Goal: Task Accomplishment & Management: Complete application form

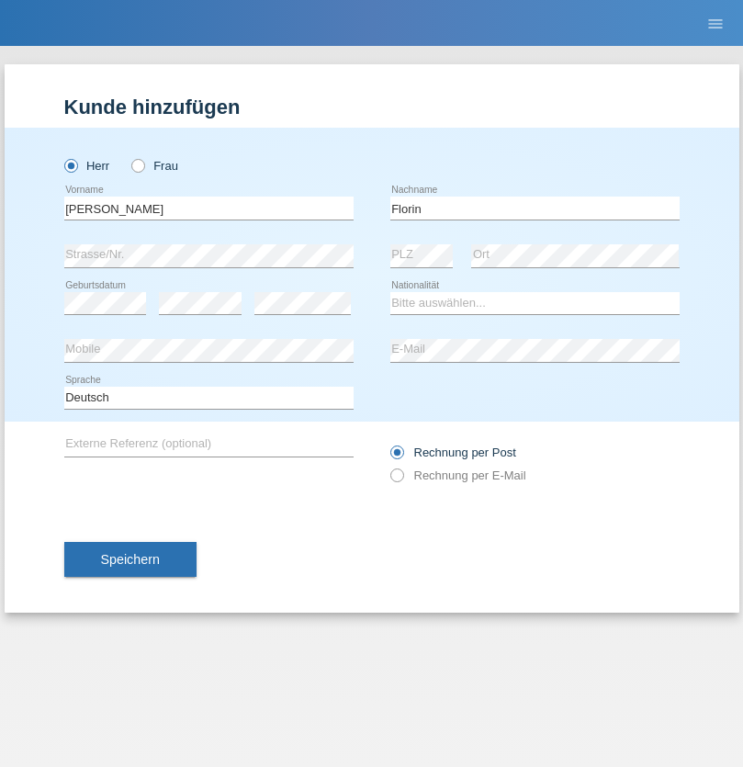
type input "Florin"
select select "RO"
select select "C"
select select "29"
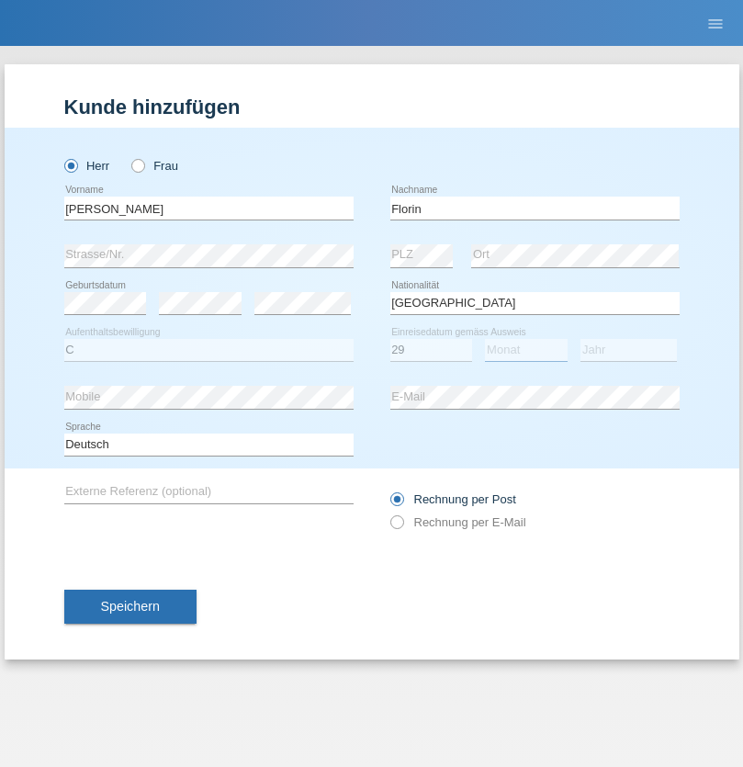
select select "02"
select select "2021"
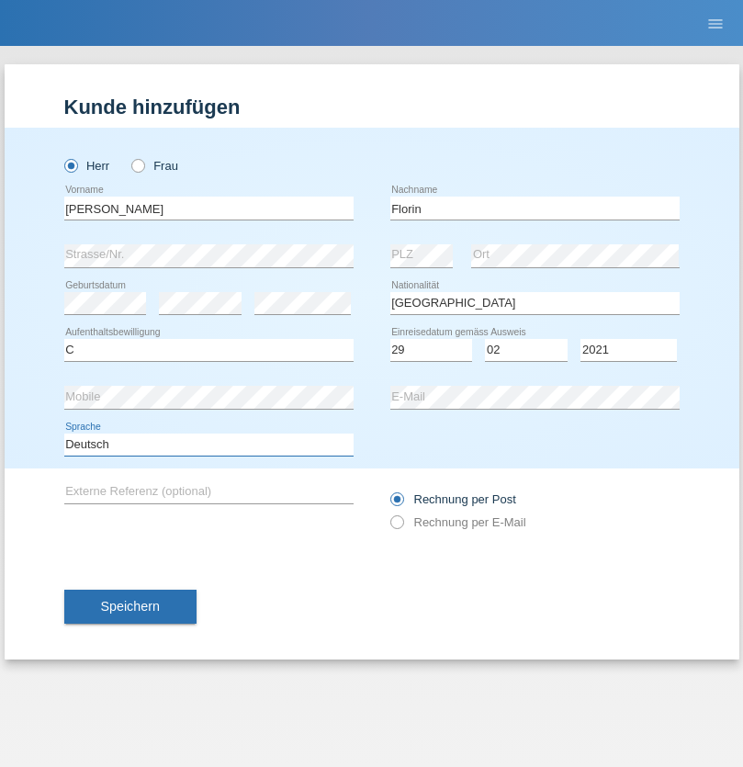
select select "en"
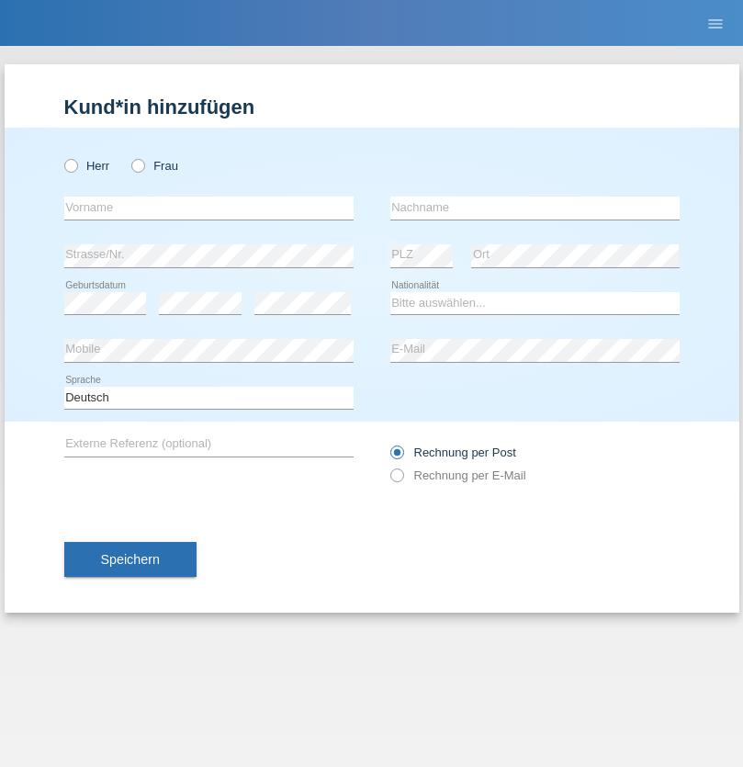
radio input "true"
click at [209, 208] on input "text" at bounding box center [208, 208] width 289 height 23
type input "Ruth"
click at [535, 208] on input "text" at bounding box center [535, 208] width 289 height 23
type input "Krebs"
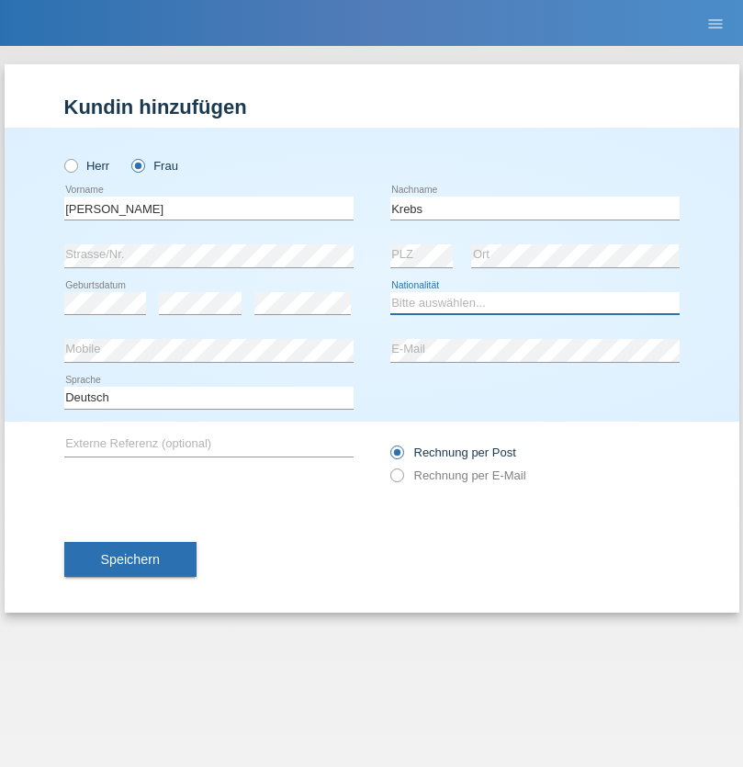
select select "CH"
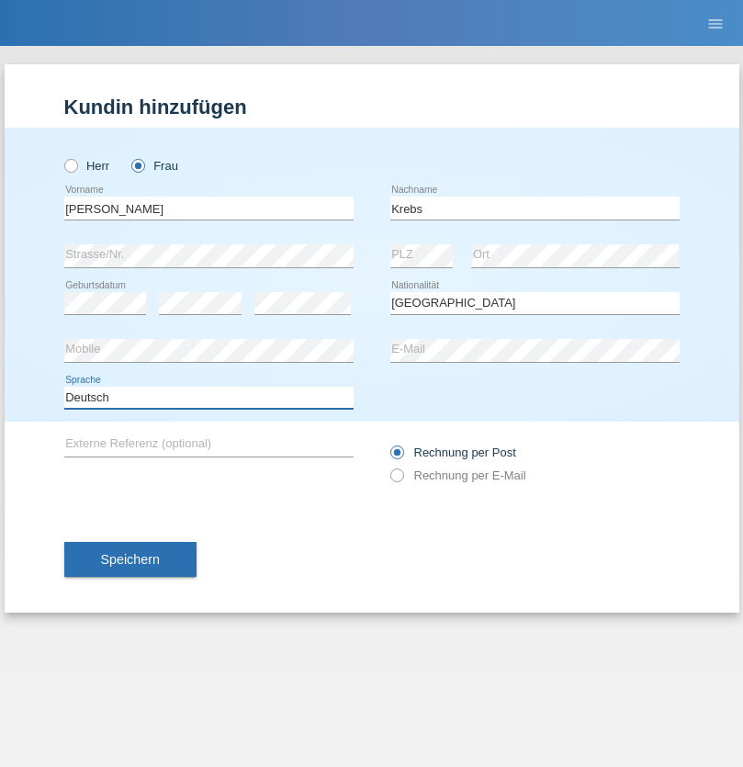
select select "en"
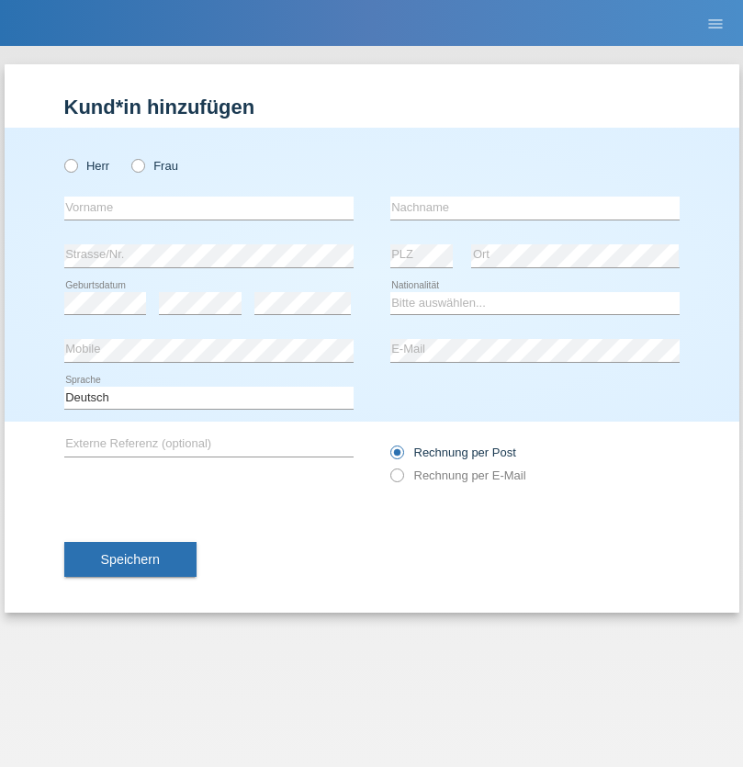
radio input "true"
click at [209, 208] on input "text" at bounding box center [208, 208] width 289 height 23
type input "Qovanaj"
click at [535, 208] on input "text" at bounding box center [535, 208] width 289 height 23
type input "Shaban"
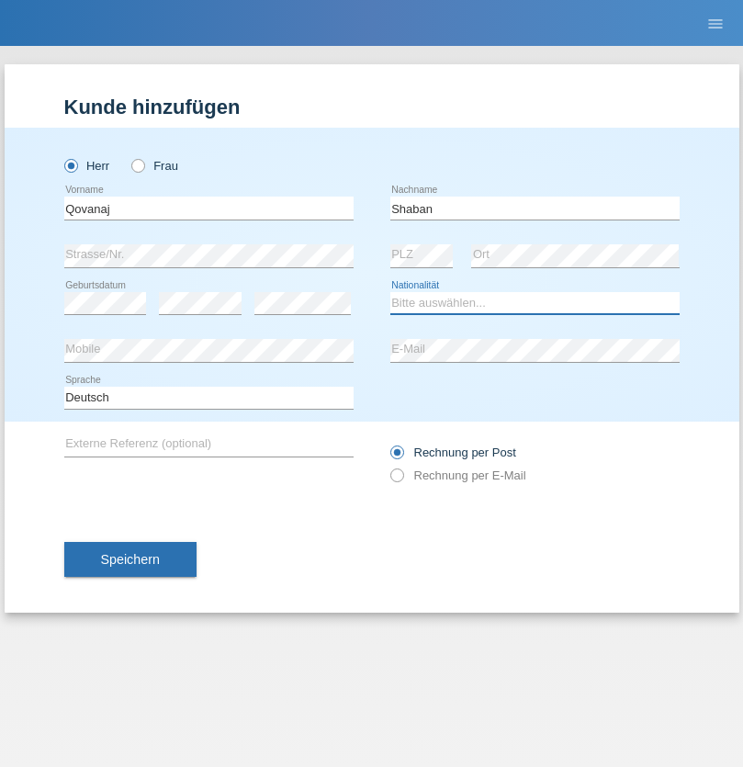
select select "CH"
radio input "true"
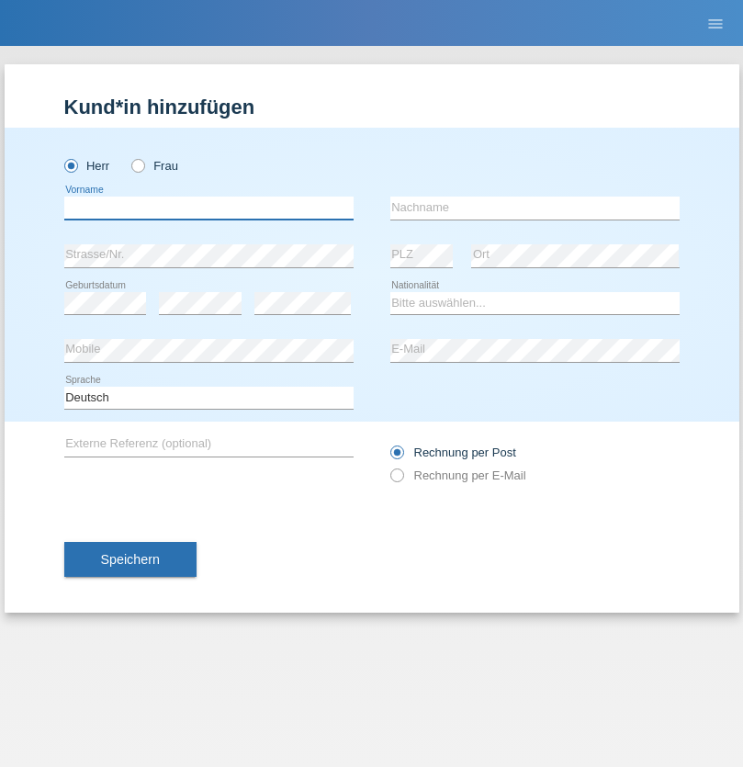
click at [209, 208] on input "text" at bounding box center [208, 208] width 289 height 23
type input "Faycal"
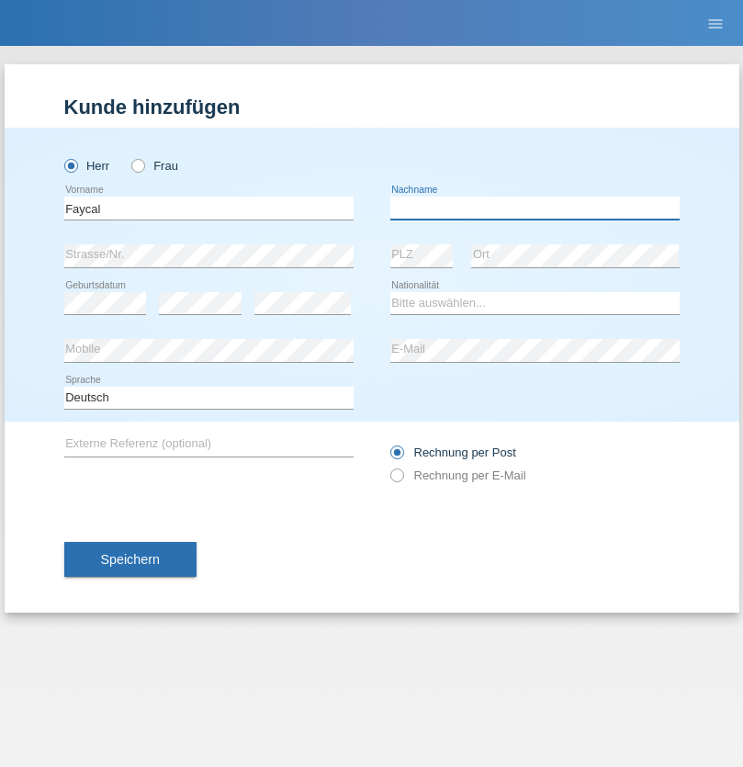
click at [535, 208] on input "text" at bounding box center [535, 208] width 289 height 23
type input "Tamazouzt"
select select "DZ"
select select "C"
select select "26"
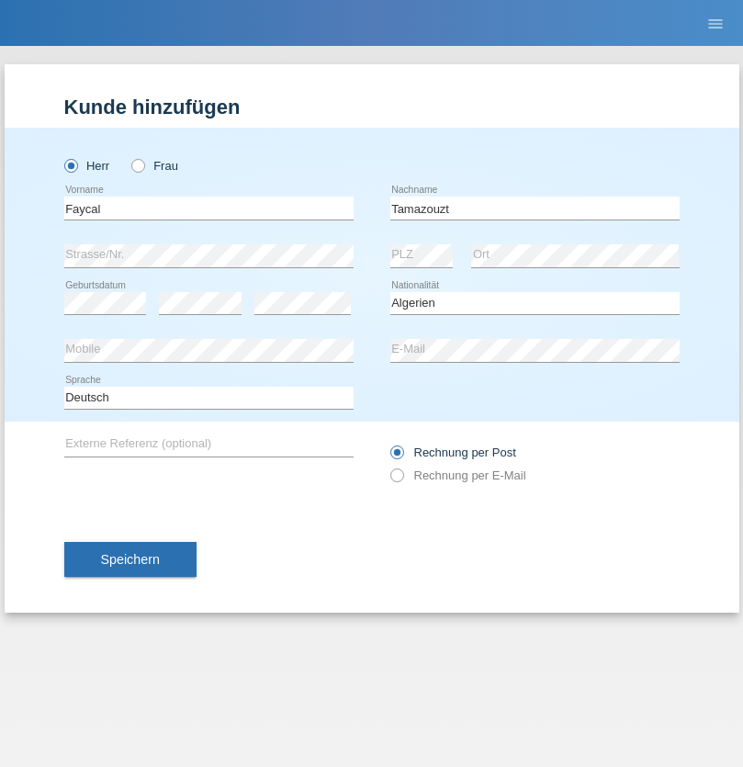
select select "12"
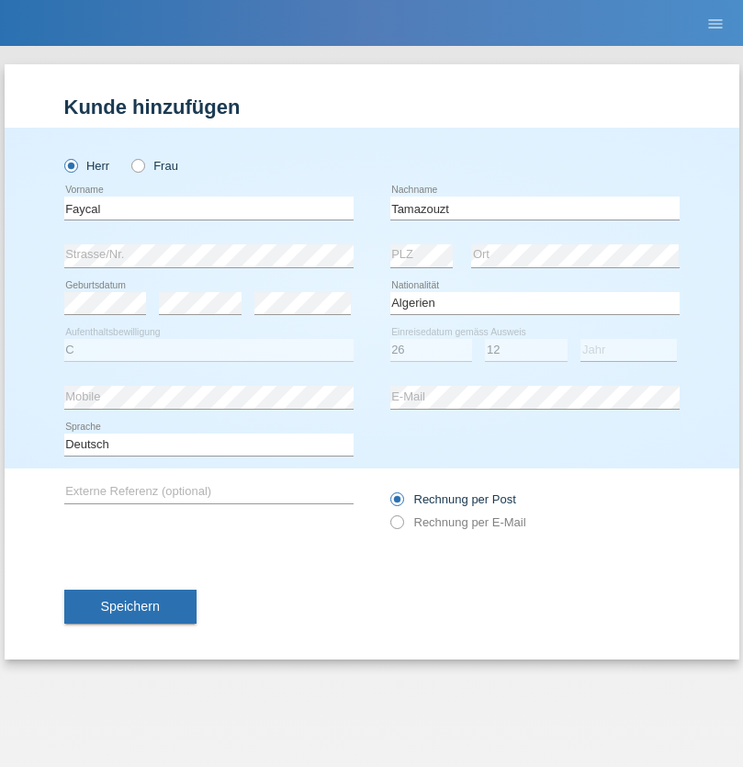
select select "2015"
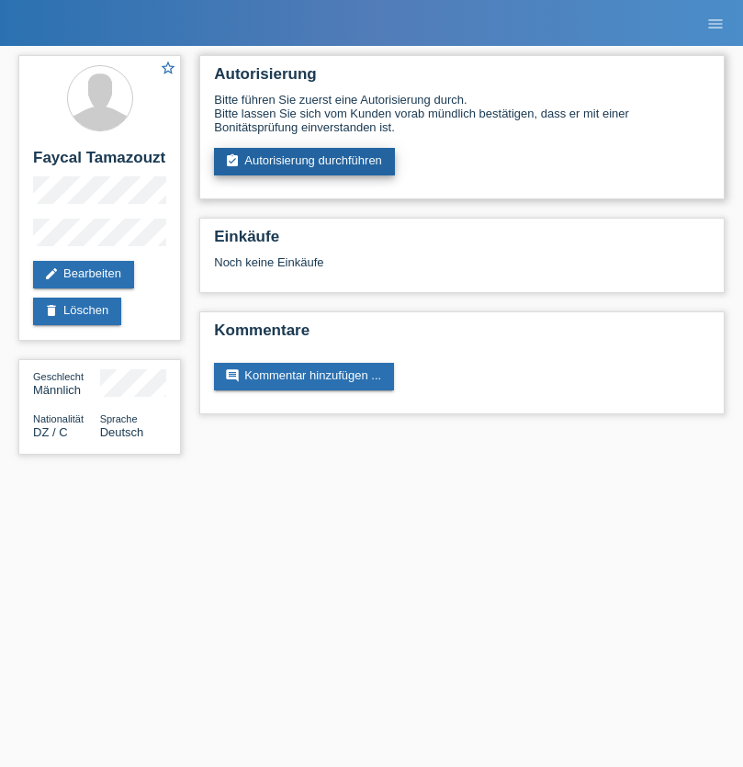
click at [305, 162] on link "assignment_turned_in Autorisierung durchführen" at bounding box center [304, 162] width 181 height 28
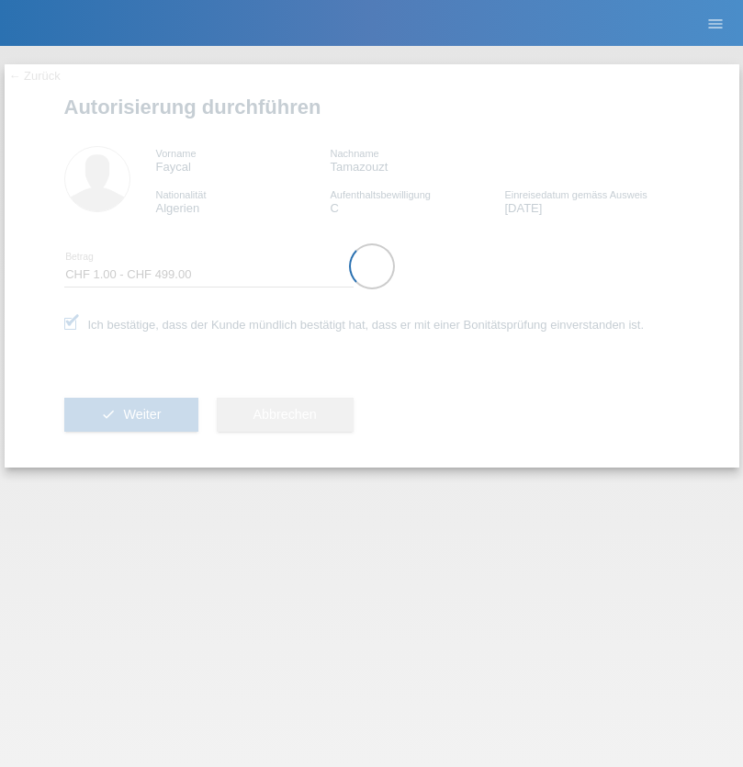
select select "1"
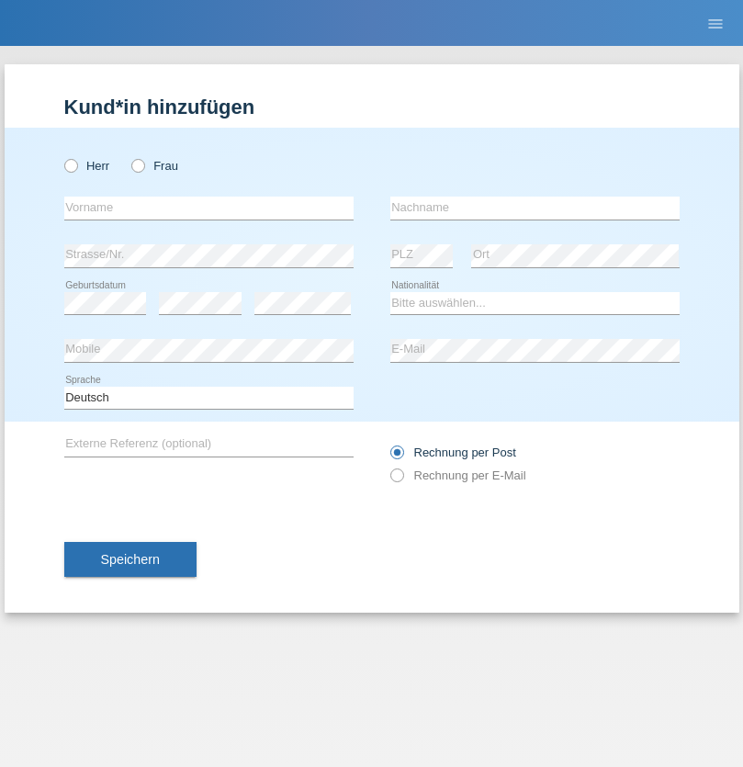
radio input "true"
click at [209, 208] on input "text" at bounding box center [208, 208] width 289 height 23
type input "Matusa"
click at [535, 208] on input "text" at bounding box center [535, 208] width 289 height 23
type input "Marian valentin"
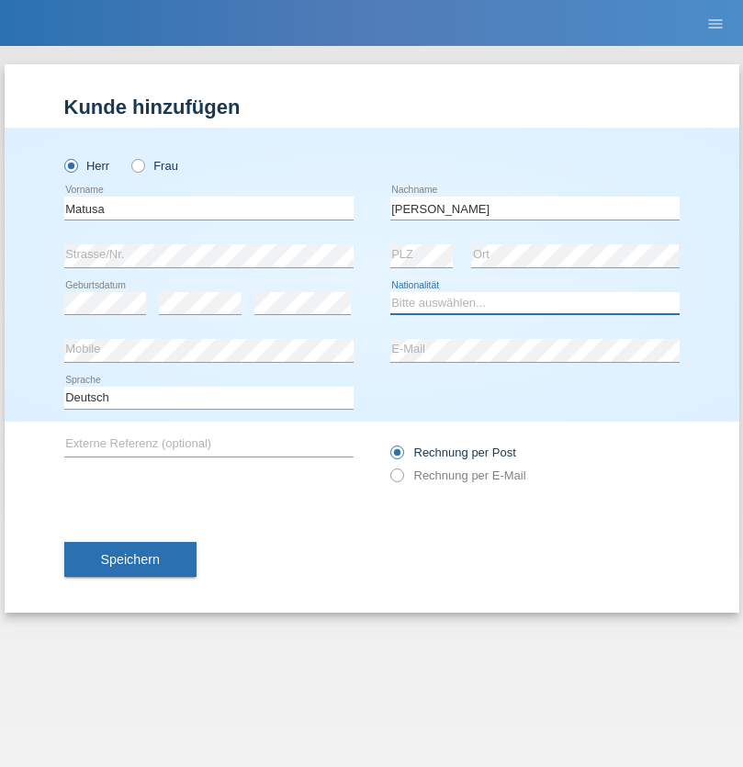
select select "RO"
select select "C"
select select "01"
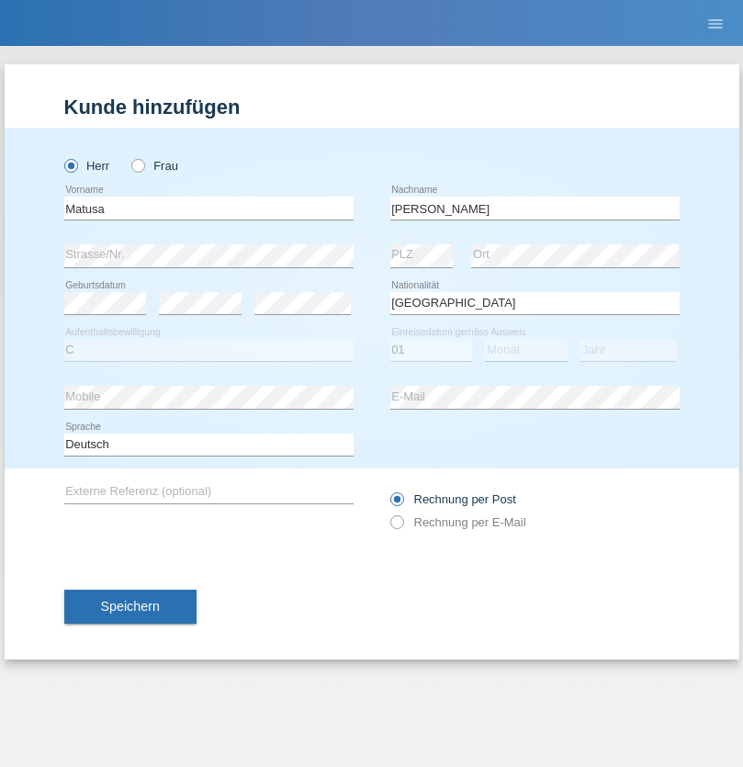
select select "06"
select select "2016"
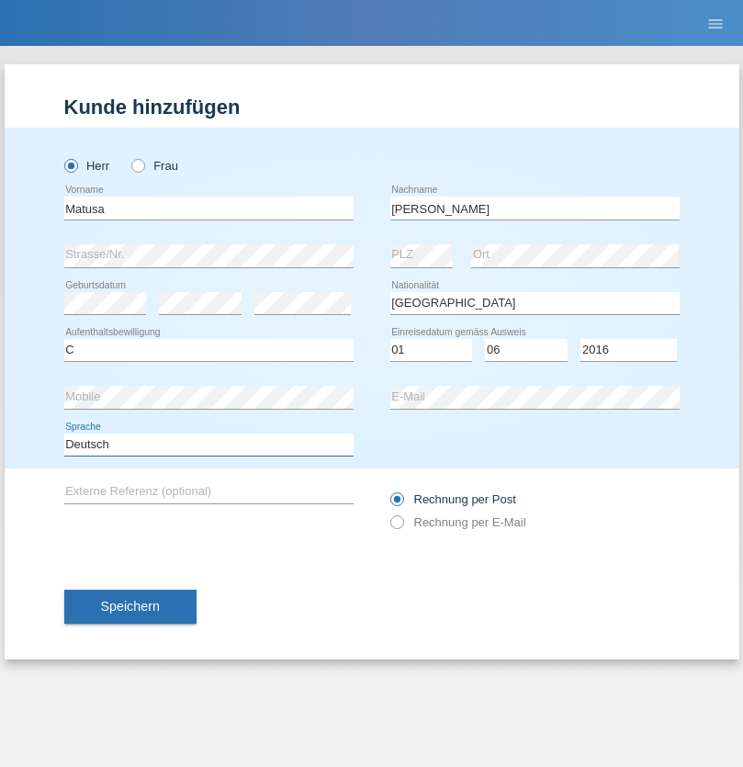
select select "en"
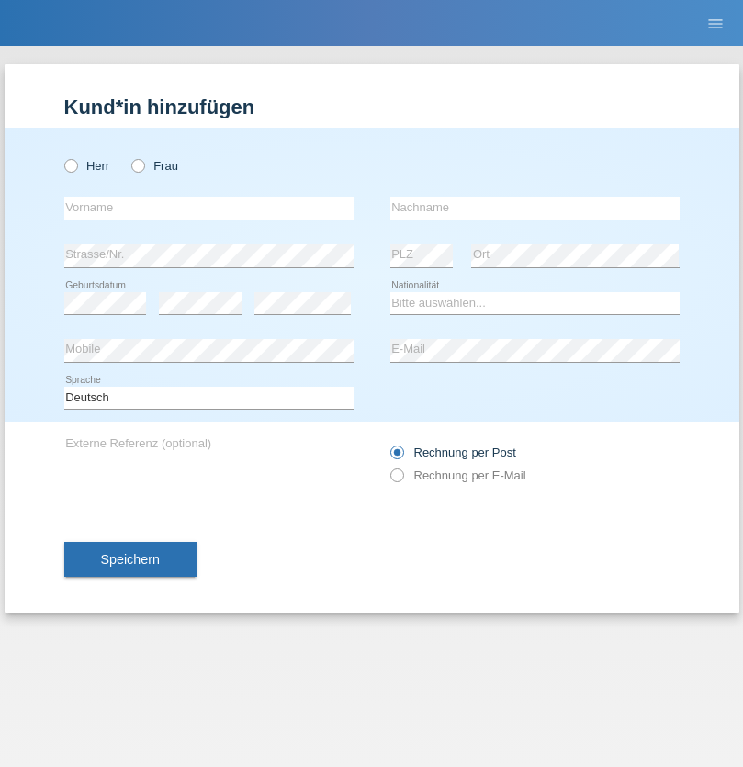
radio input "true"
click at [209, 208] on input "text" at bounding box center [208, 208] width 289 height 23
type input "[PERSON_NAME]"
click at [535, 208] on input "text" at bounding box center [535, 208] width 289 height 23
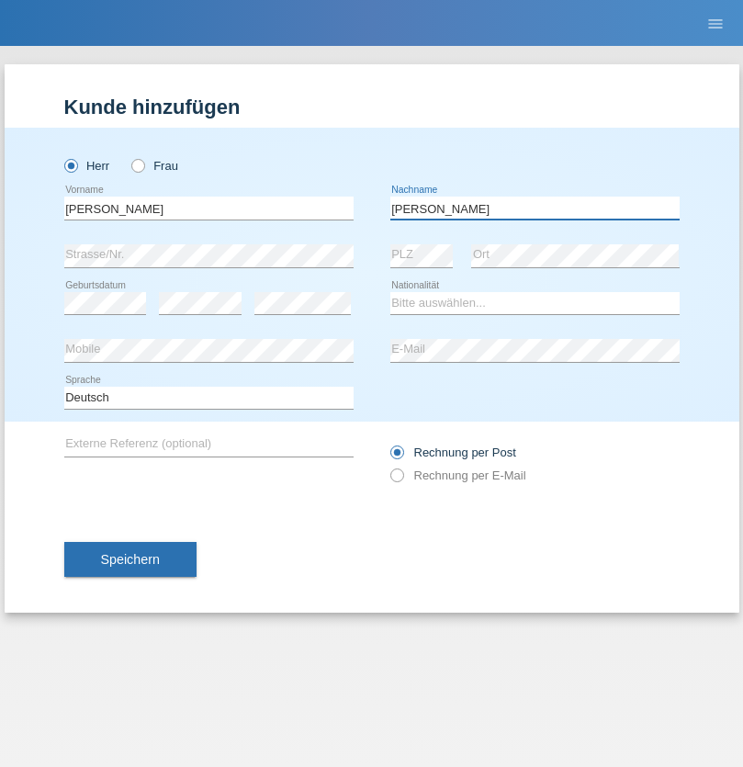
type input "Keller"
select select "CH"
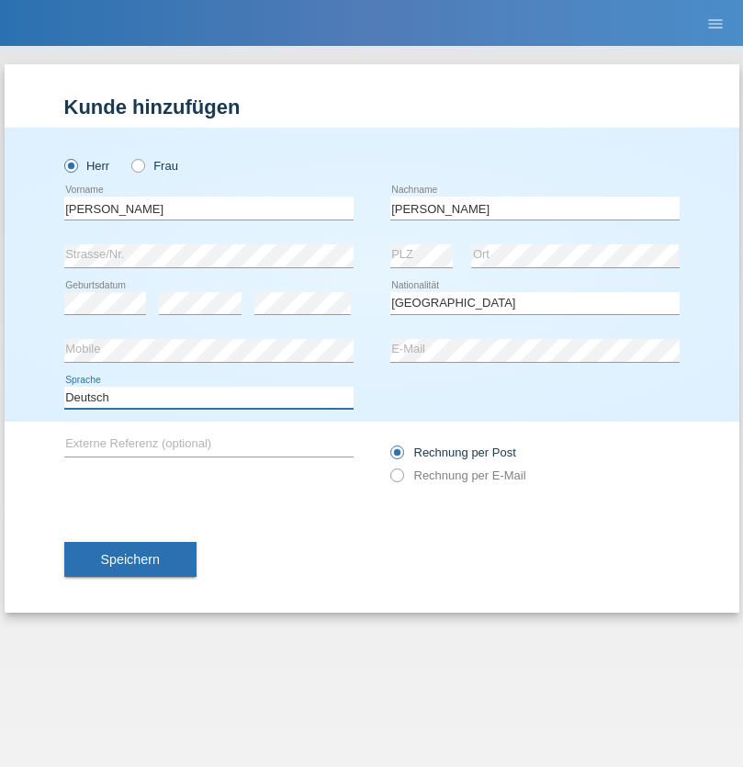
select select "en"
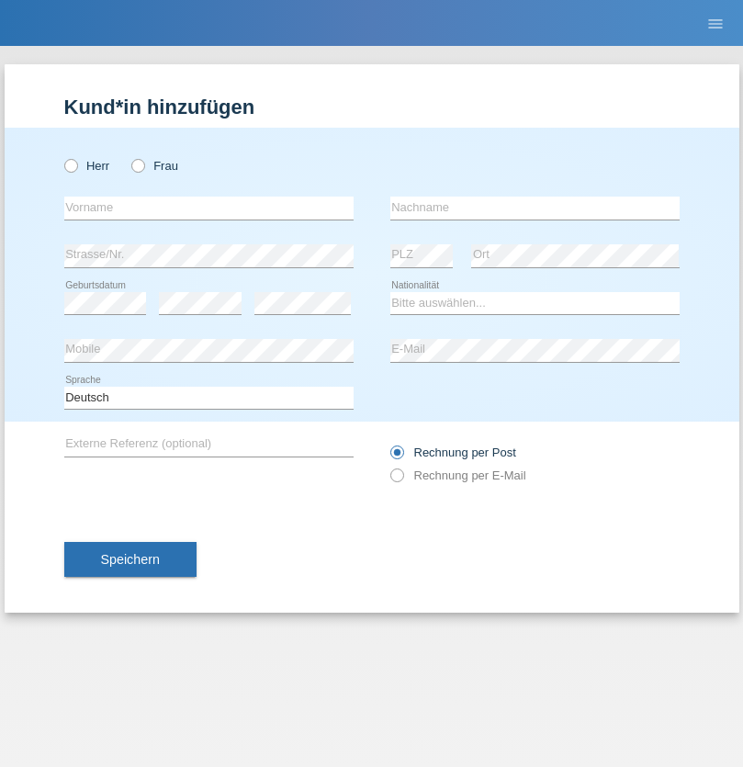
radio input "true"
click at [209, 208] on input "text" at bounding box center [208, 208] width 289 height 23
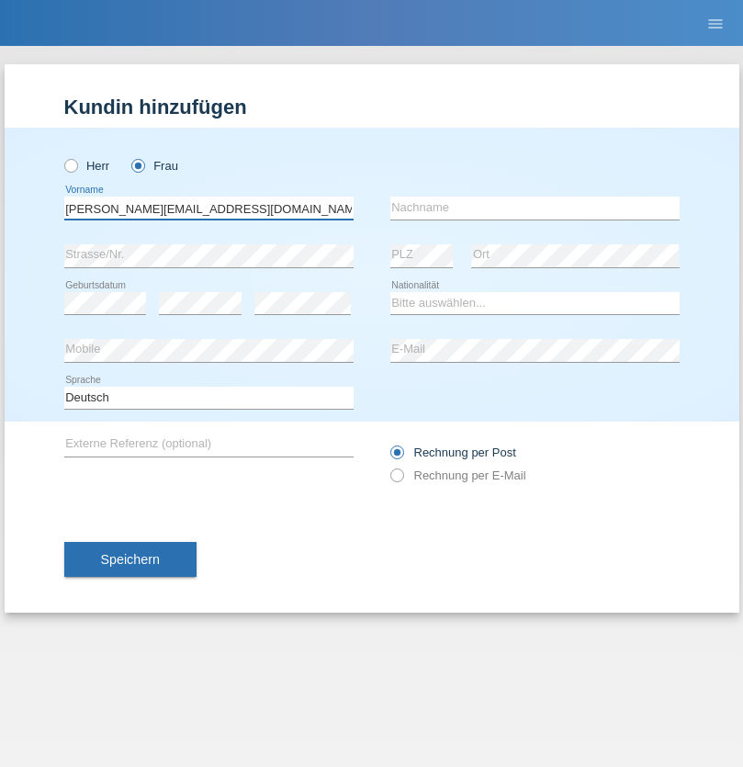
type input "[PERSON_NAME][EMAIL_ADDRESS][DOMAIN_NAME]"
click at [535, 208] on input "text" at bounding box center [535, 208] width 289 height 23
type input "Hylaj"
select select "CH"
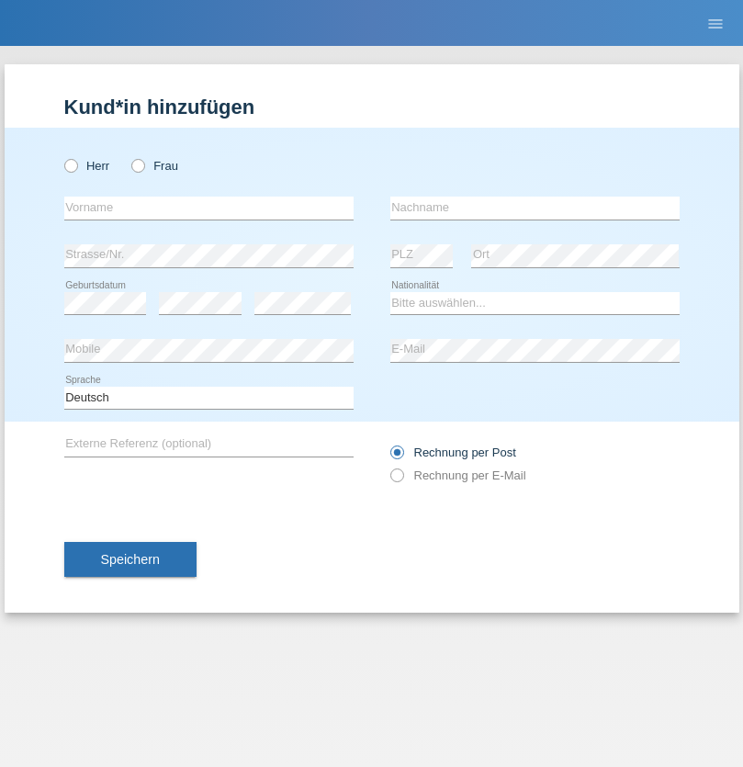
radio input "true"
click at [209, 208] on input "text" at bounding box center [208, 208] width 289 height 23
type input "luka"
click at [535, 208] on input "text" at bounding box center [535, 208] width 289 height 23
type input "kocic"
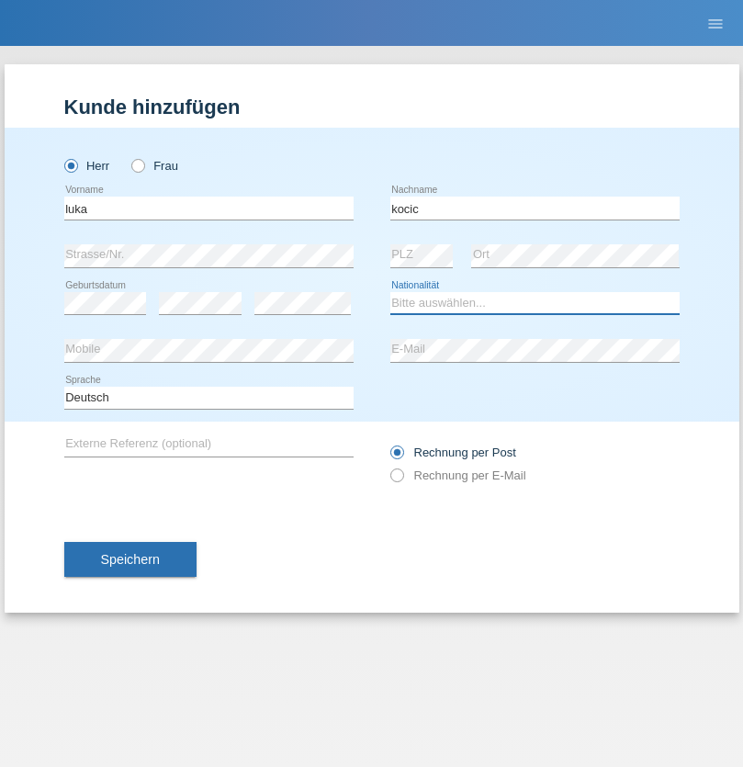
select select "RS"
select select "C"
select select "21"
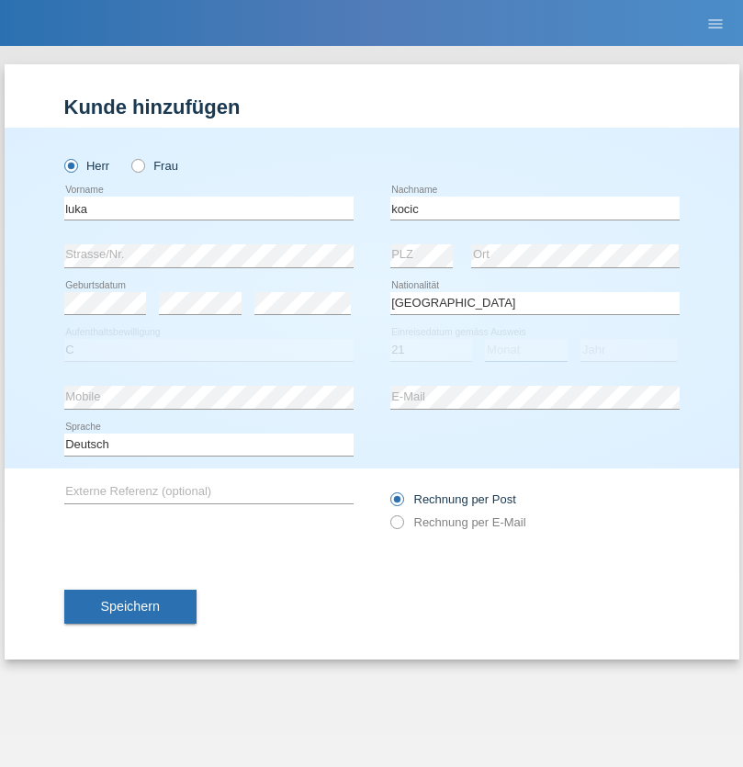
select select "04"
select select "1999"
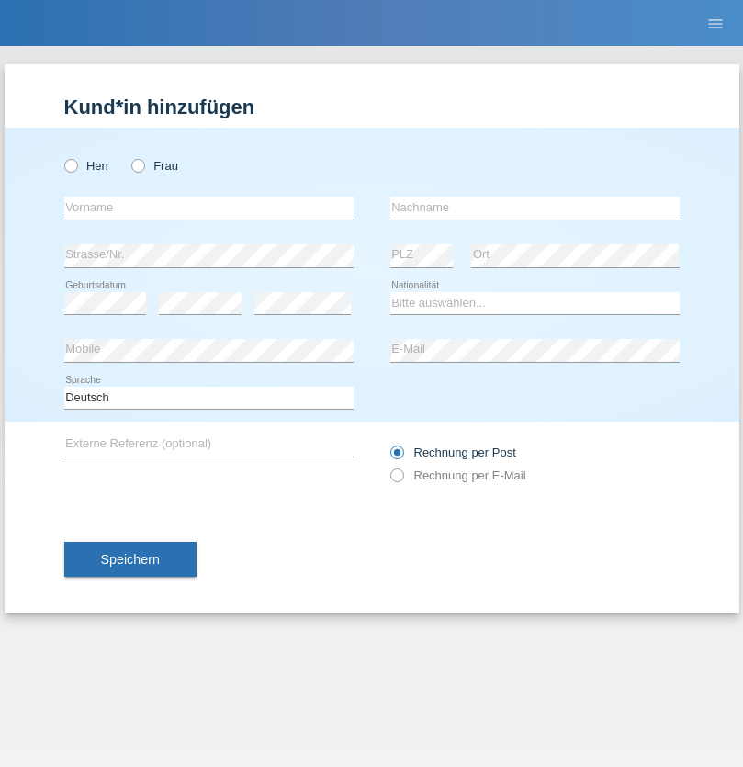
radio input "true"
click at [209, 208] on input "text" at bounding box center [208, 208] width 289 height 23
type input "Marian"
click at [535, 208] on input "text" at bounding box center [535, 208] width 289 height 23
type input "Matusa"
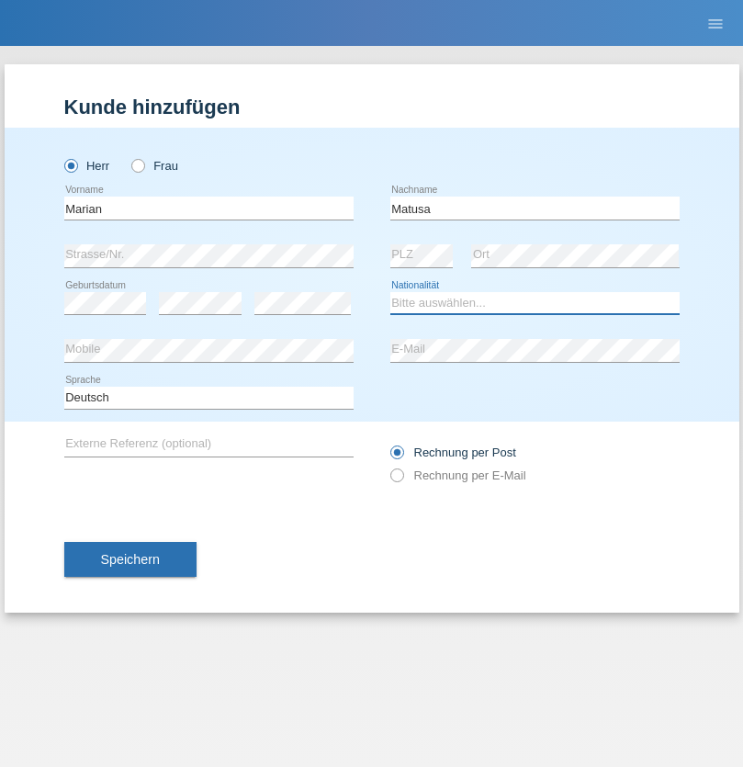
select select "RO"
select select "C"
select select "01"
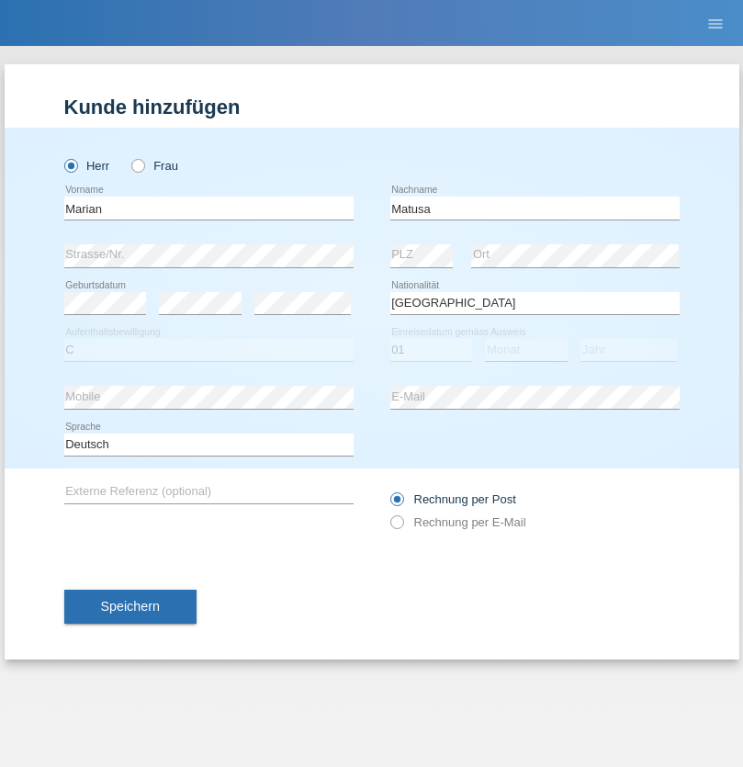
select select "06"
select select "2016"
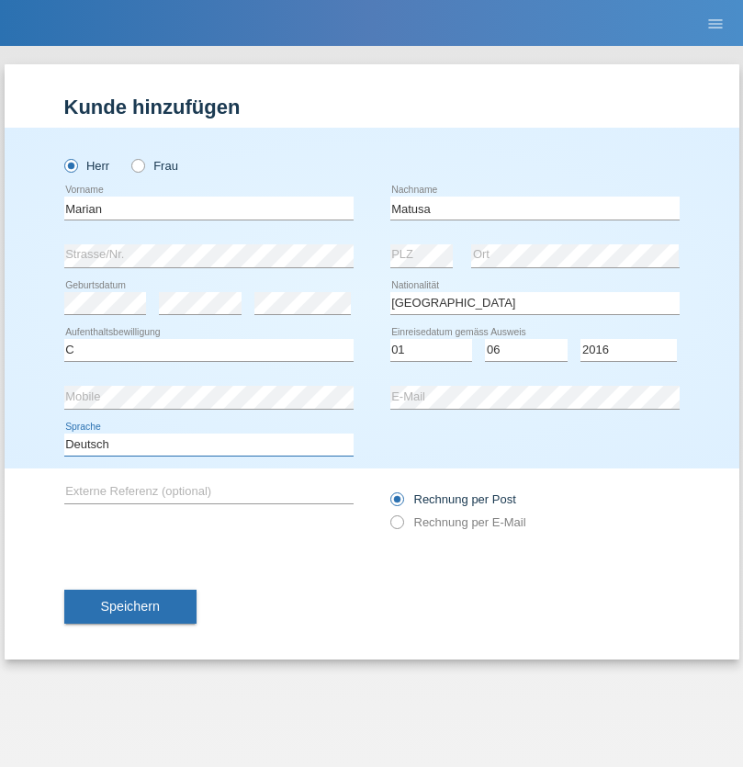
select select "en"
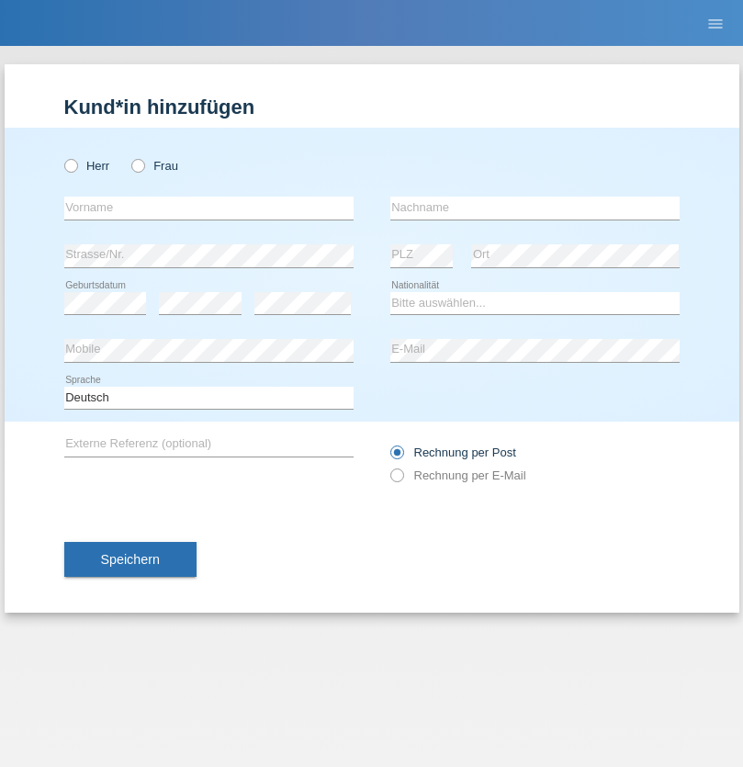
radio input "true"
click at [209, 208] on input "text" at bounding box center [208, 208] width 289 height 23
type input "[PERSON_NAME]"
click at [535, 208] on input "text" at bounding box center [535, 208] width 289 height 23
type input "Weinlein"
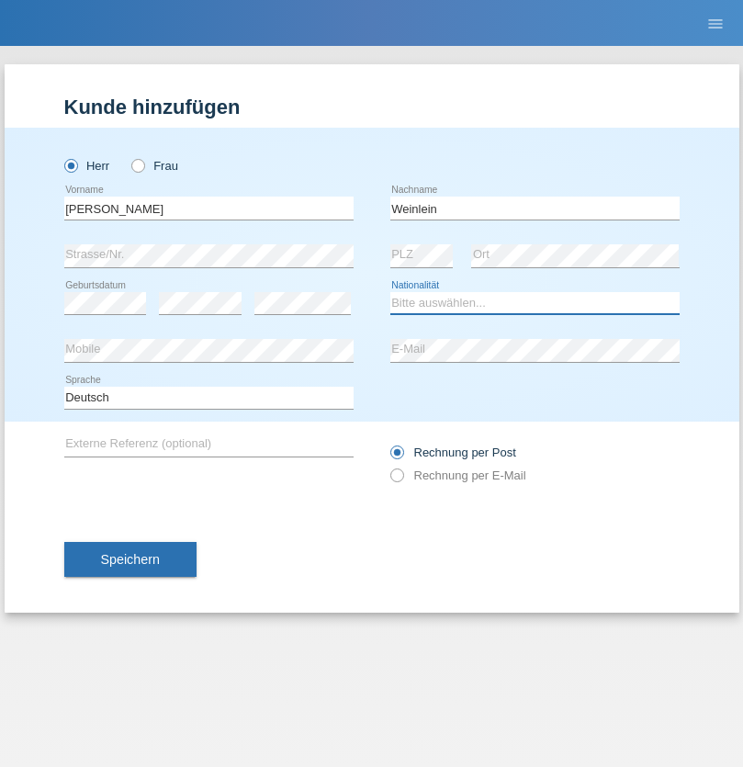
select select "CH"
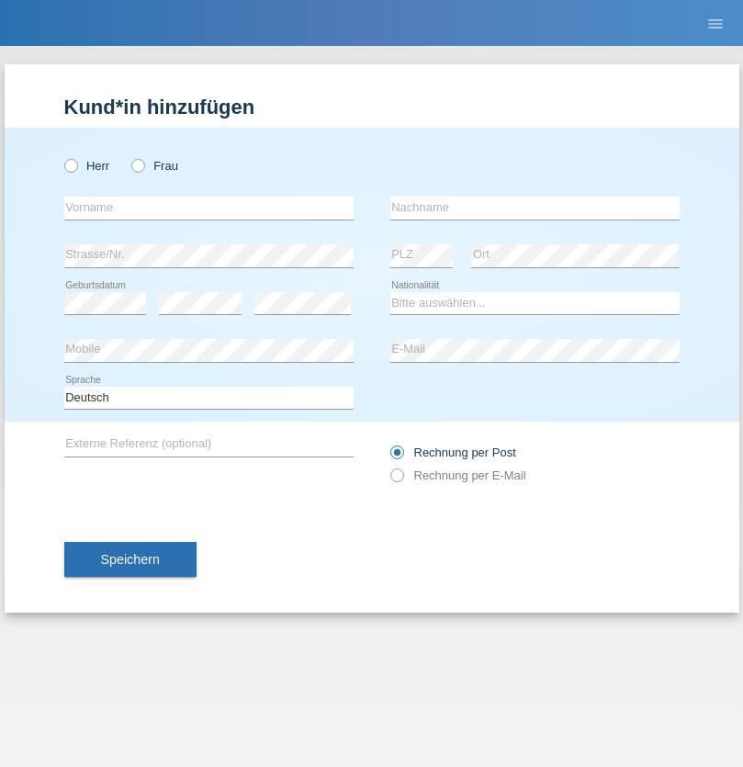
radio input "true"
click at [209, 208] on input "text" at bounding box center [208, 208] width 289 height 23
type input "Jashari lmeri"
click at [535, 208] on input "text" at bounding box center [535, 208] width 289 height 23
type input "Rabije"
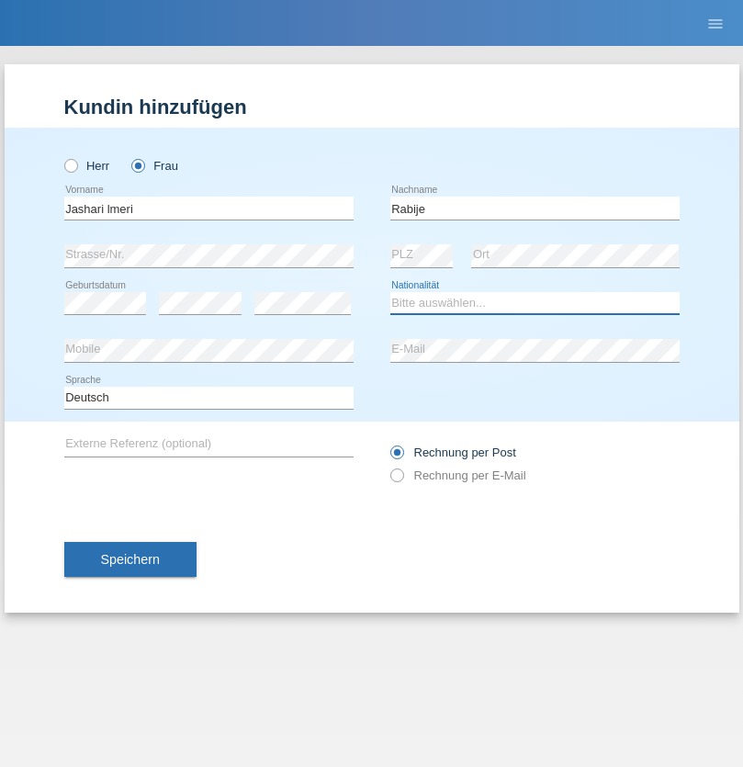
select select "CH"
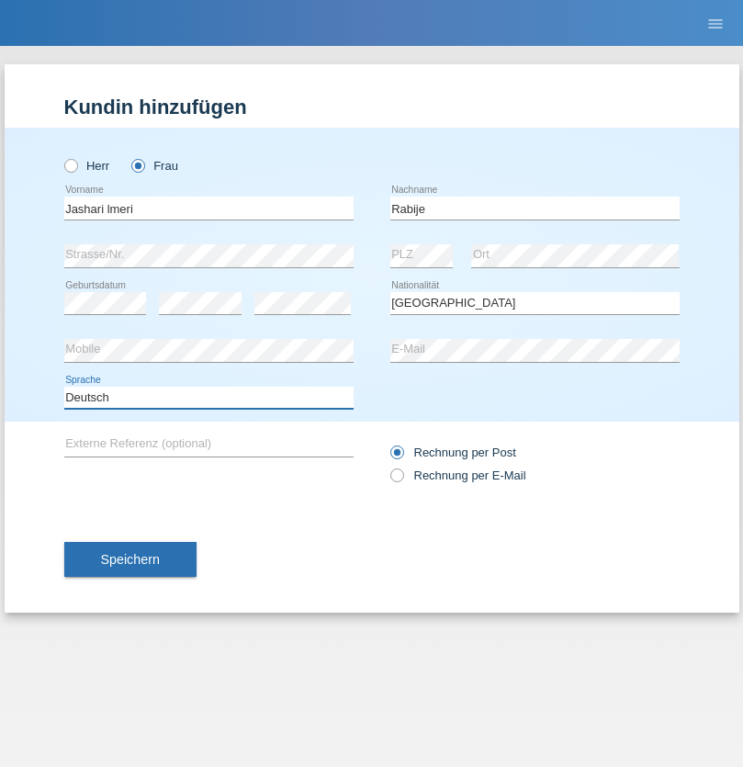
select select "en"
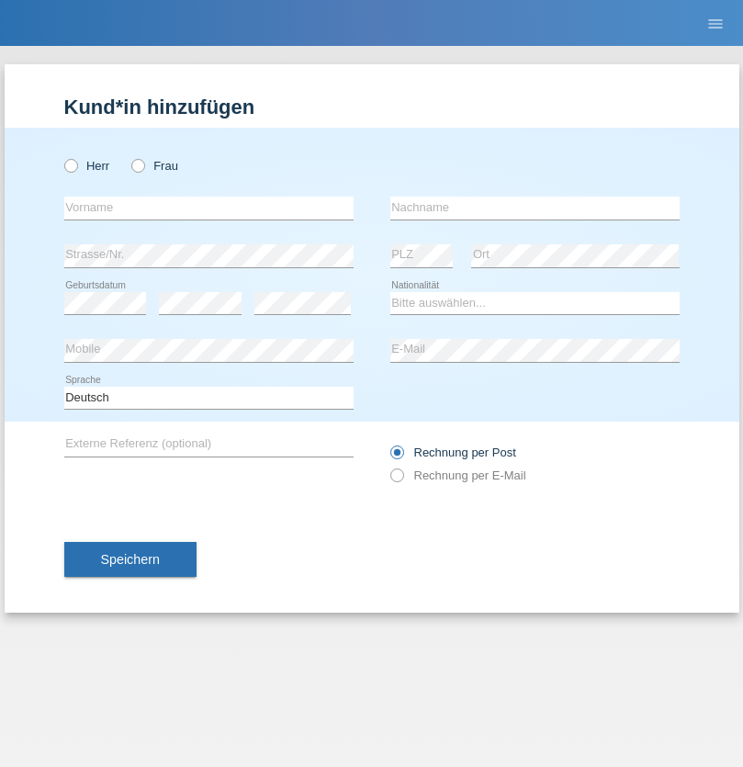
radio input "true"
click at [209, 208] on input "text" at bounding box center [208, 208] width 289 height 23
type input "firat"
click at [535, 208] on input "text" at bounding box center [535, 208] width 289 height 23
type input "kara"
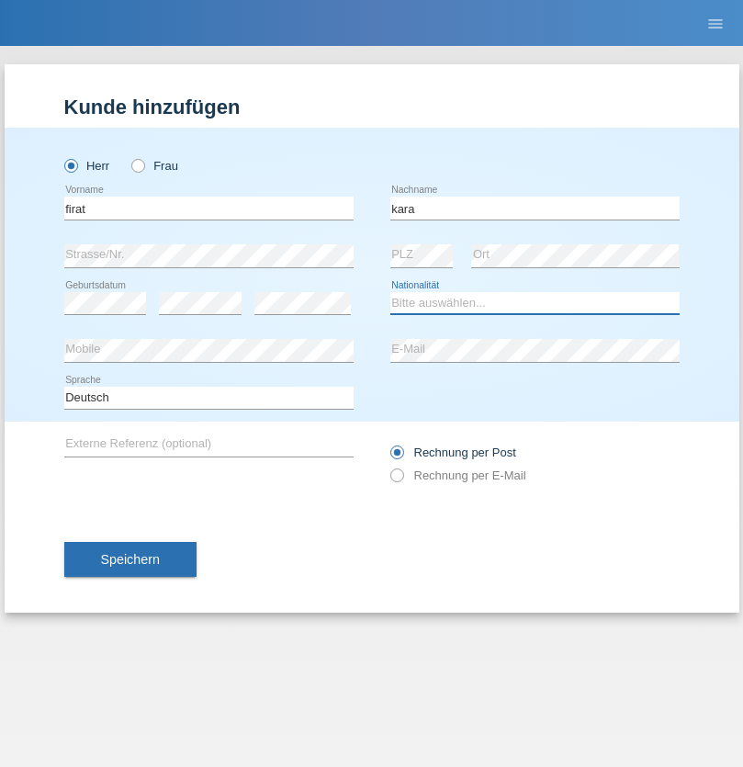
select select "CH"
radio input "true"
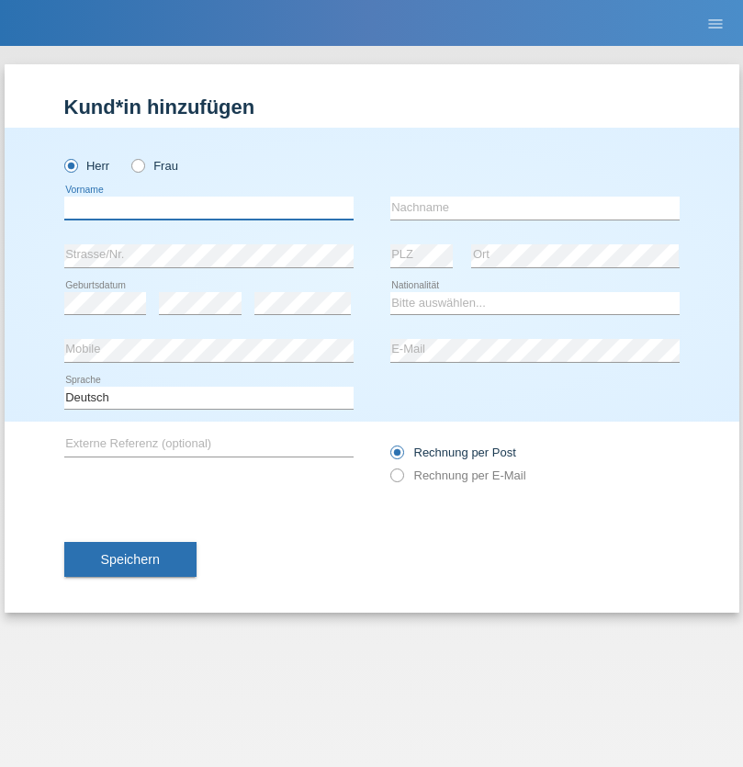
click at [209, 208] on input "text" at bounding box center [208, 208] width 289 height 23
type input "Gigov"
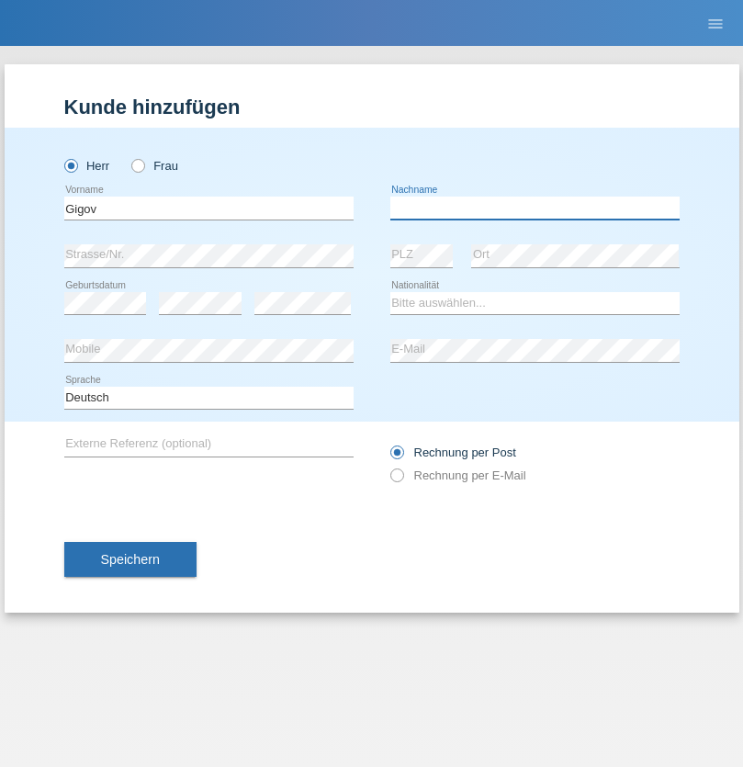
click at [535, 208] on input "text" at bounding box center [535, 208] width 289 height 23
type input "Zhan"
select select "BG"
select select "C"
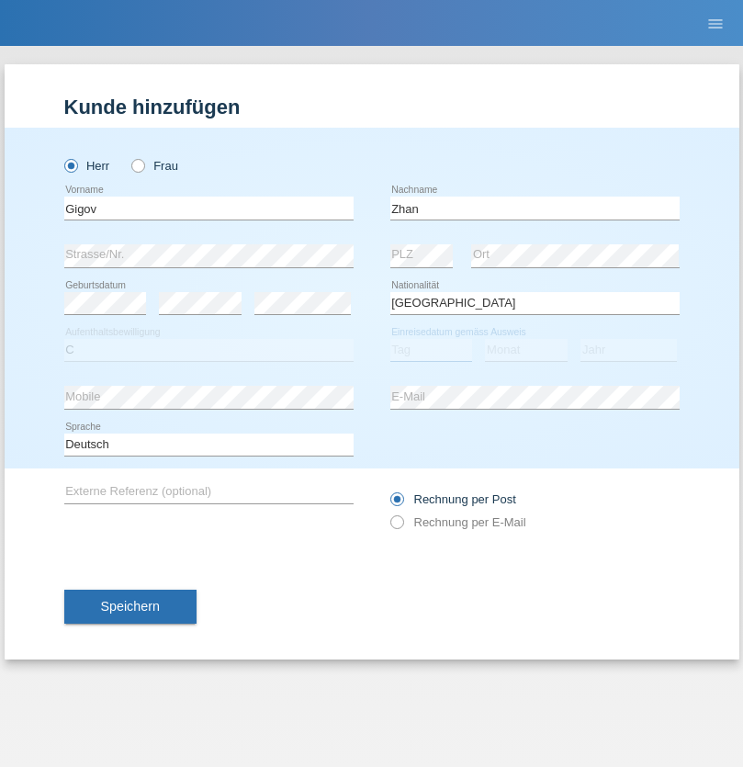
select select "23"
select select "10"
select select "2021"
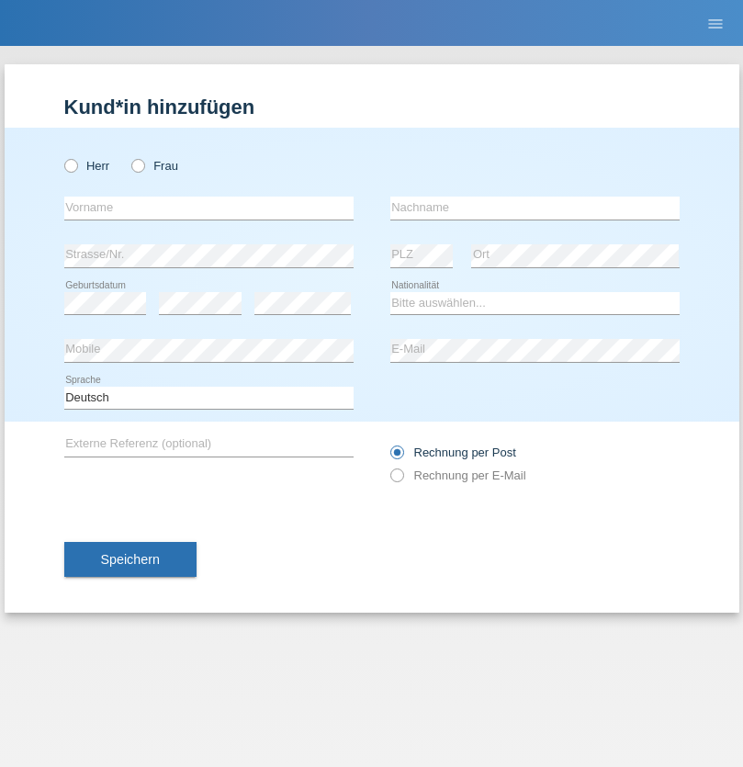
radio input "true"
click at [209, 208] on input "text" at bounding box center [208, 208] width 289 height 23
type input "Amand"
click at [535, 208] on input "text" at bounding box center [535, 208] width 289 height 23
type input "Pires"
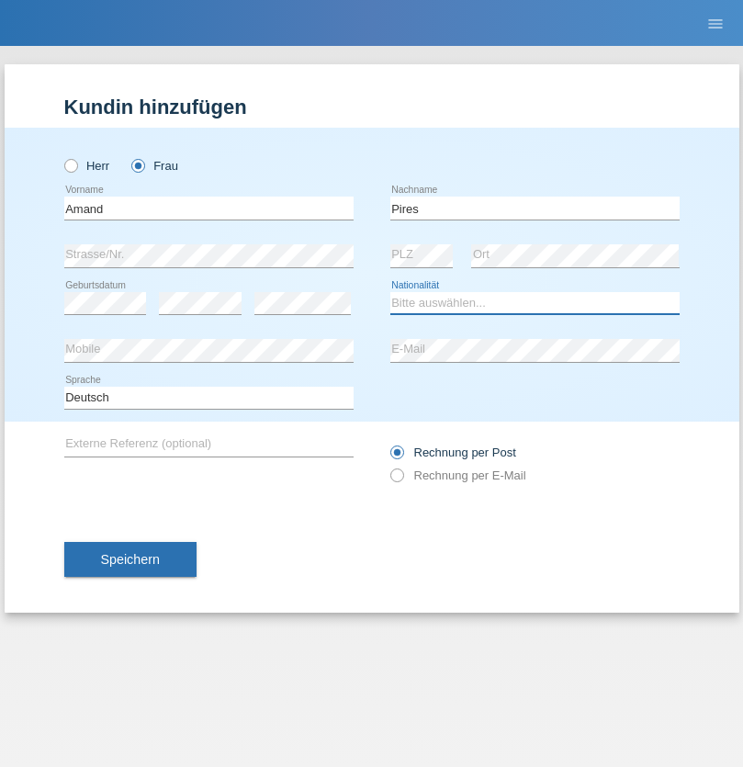
select select "CH"
radio input "true"
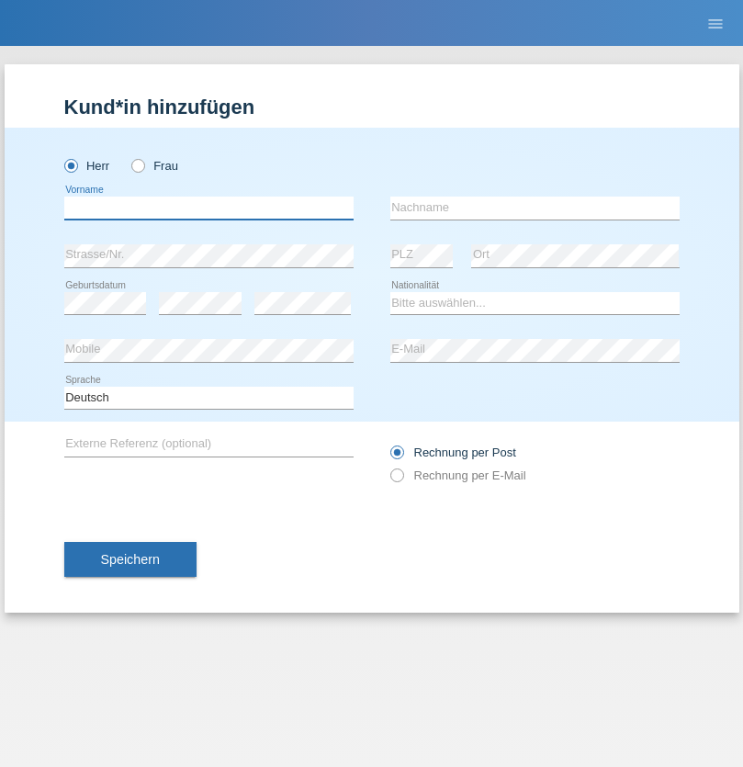
click at [209, 208] on input "text" at bounding box center [208, 208] width 289 height 23
type input "Anwar"
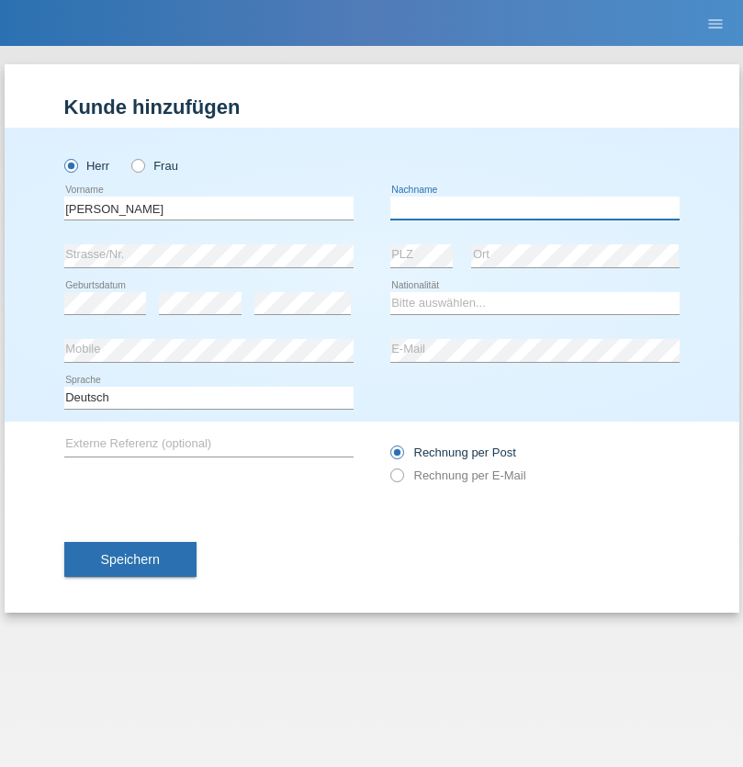
click at [535, 208] on input "text" at bounding box center [535, 208] width 289 height 23
type input "Saidi"
select select "CH"
radio input "true"
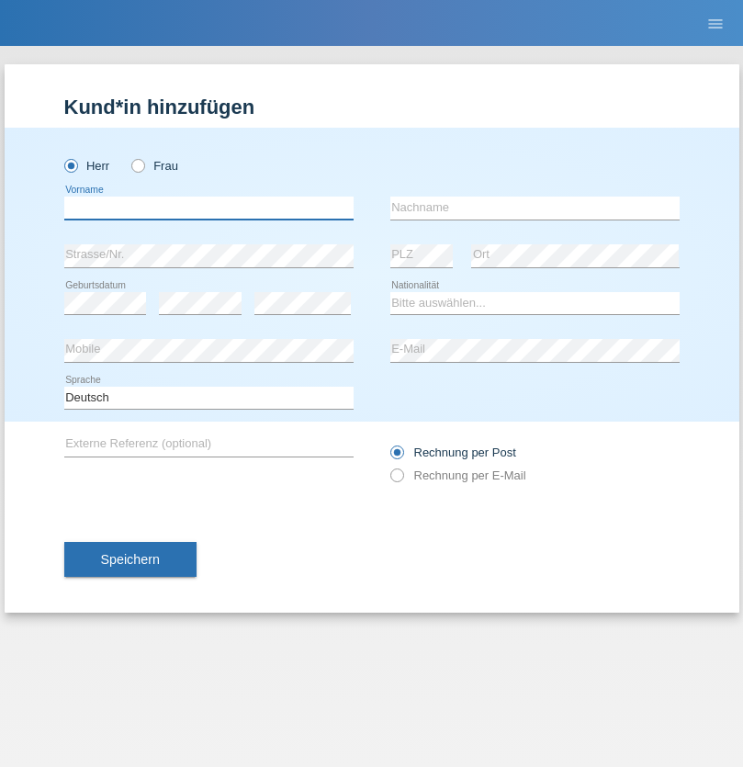
click at [209, 208] on input "text" at bounding box center [208, 208] width 289 height 23
type input "[PERSON_NAME]"
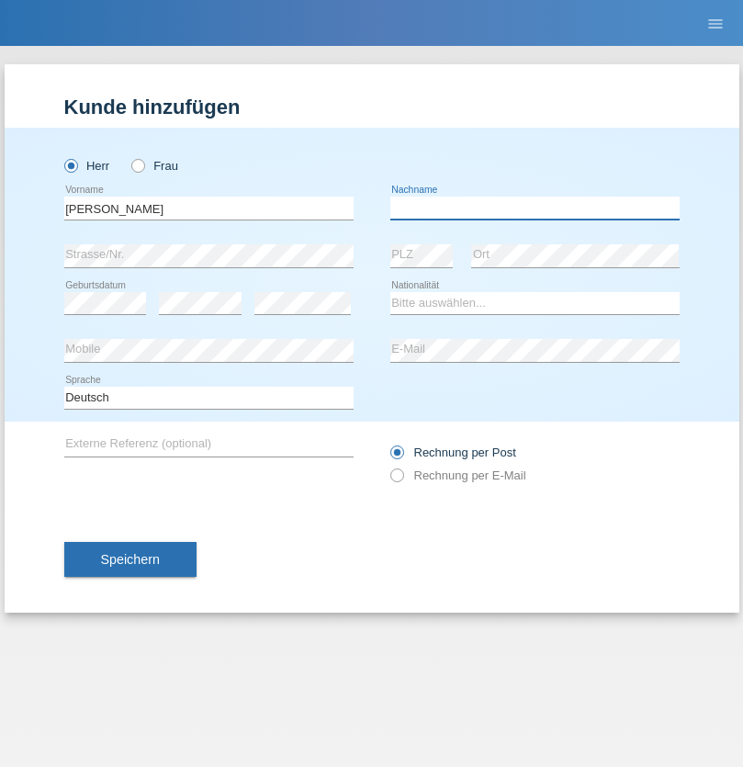
click at [535, 208] on input "text" at bounding box center [535, 208] width 289 height 23
type input "[PERSON_NAME]"
select select "PT"
select select "C"
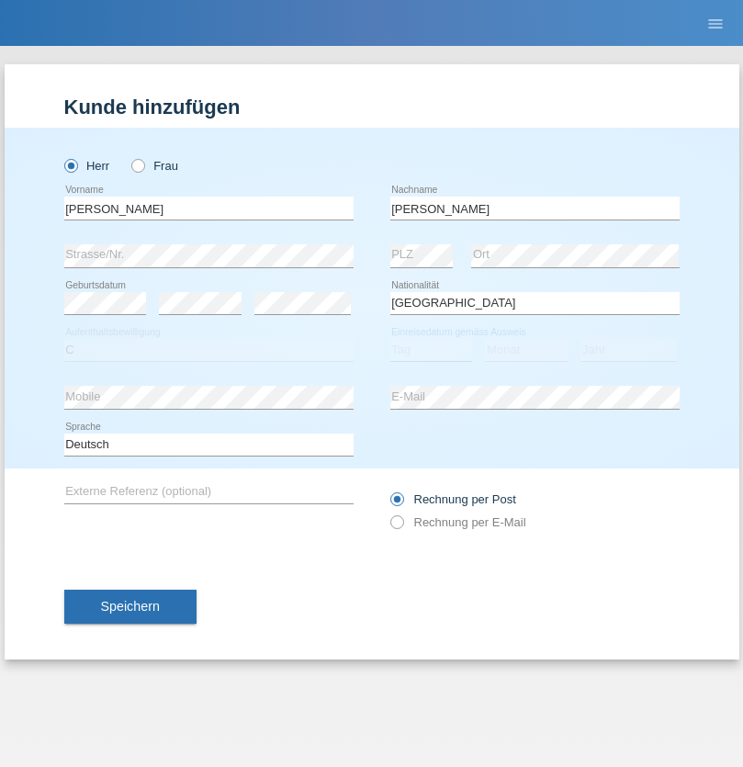
select select "23"
select select "08"
select select "2021"
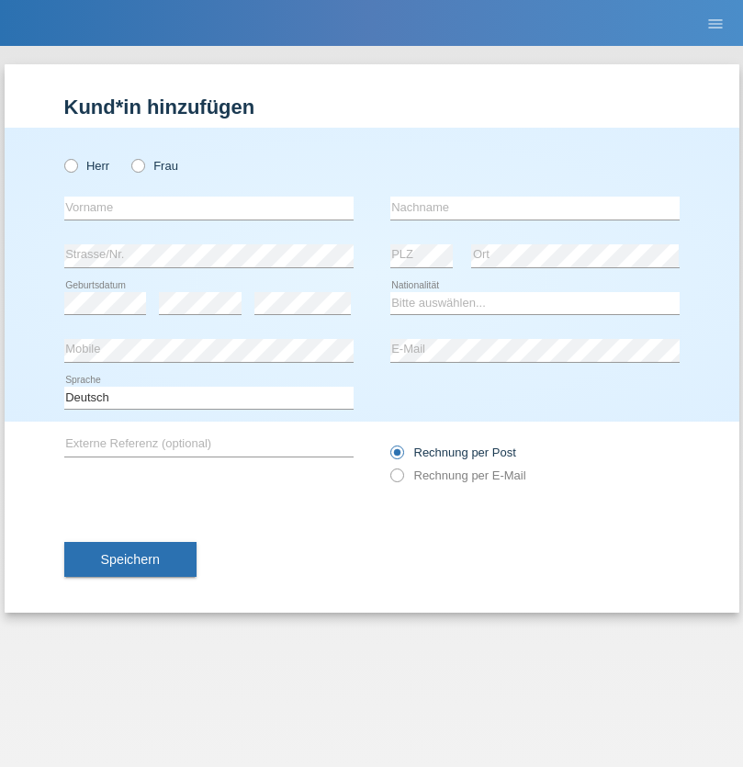
radio input "true"
click at [209, 208] on input "text" at bounding box center [208, 208] width 289 height 23
type input "Luca"
click at [535, 208] on input "text" at bounding box center [535, 208] width 289 height 23
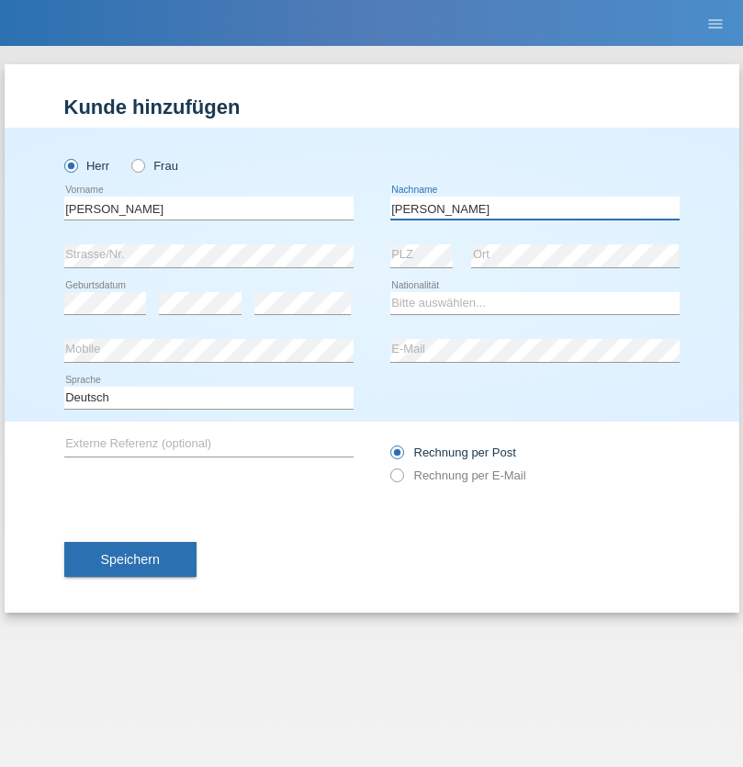
type input "Meier"
select select "CH"
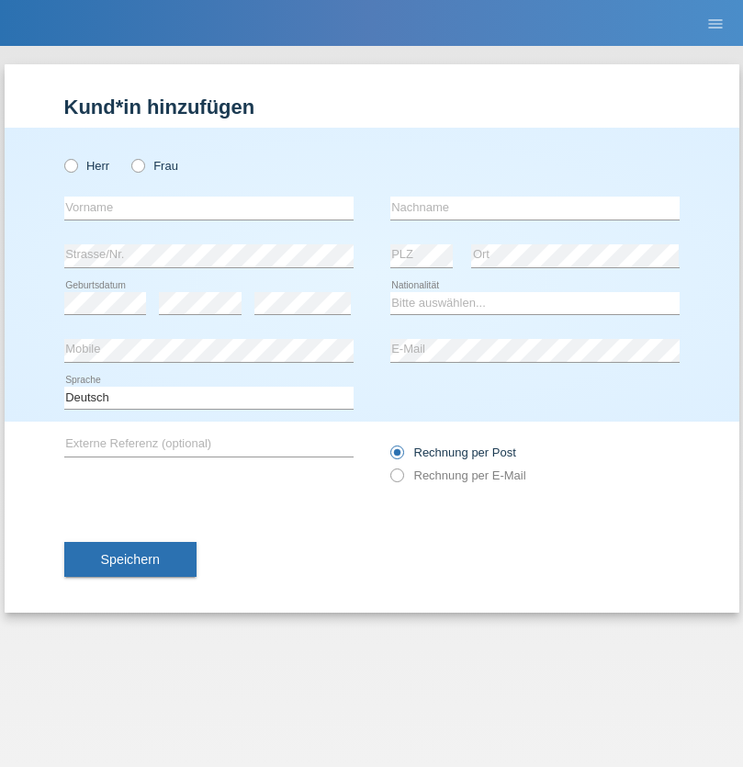
radio input "true"
click at [209, 208] on input "text" at bounding box center [208, 208] width 289 height 23
type input "Szilvia"
click at [535, 208] on input "text" at bounding box center [535, 208] width 289 height 23
type input "Olakh"
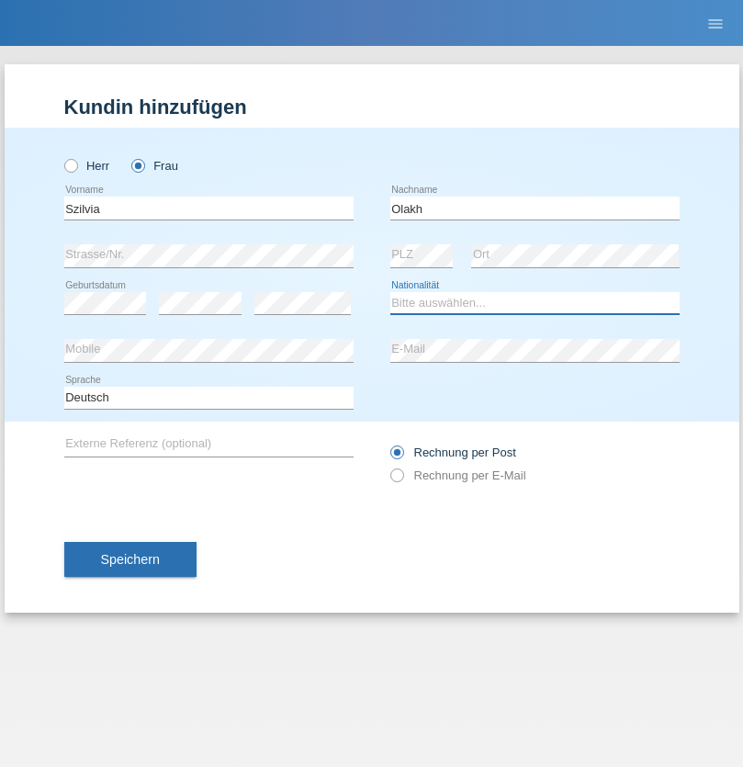
select select "UA"
select select "C"
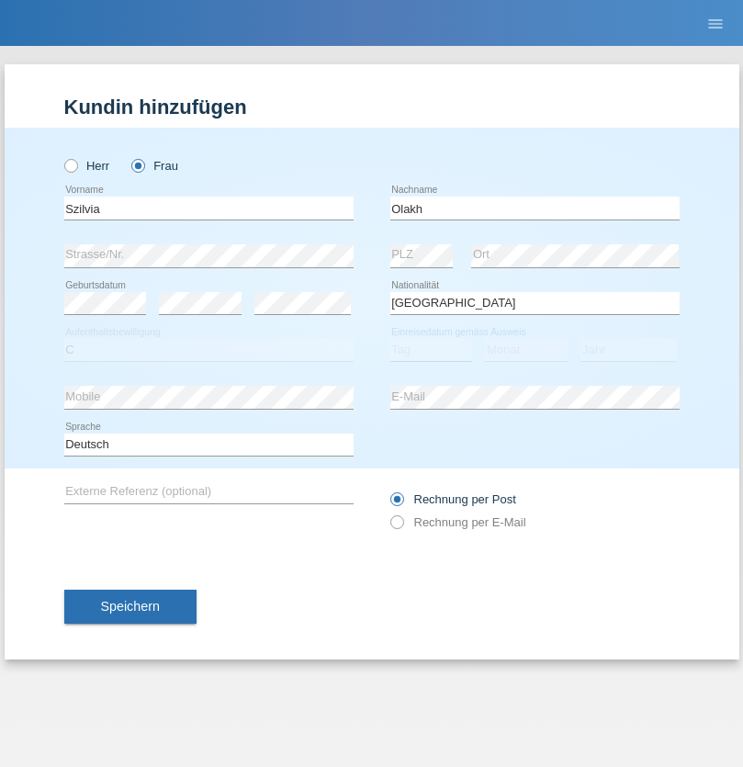
select select "15"
select select "09"
select select "2021"
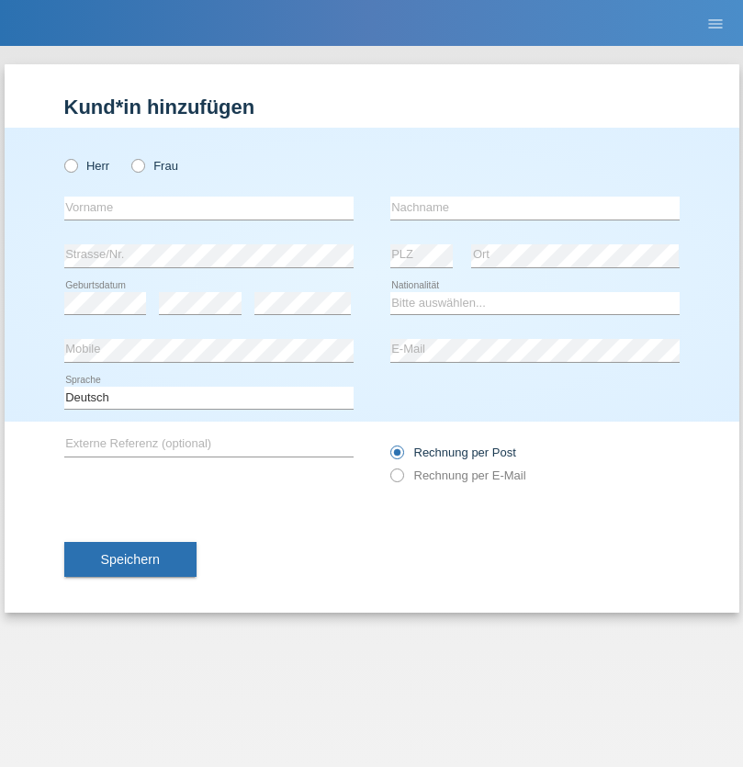
radio input "true"
click at [209, 208] on input "text" at bounding box center [208, 208] width 289 height 23
type input "Asrit"
click at [535, 208] on input "text" at bounding box center [535, 208] width 289 height 23
type input "Kupa"
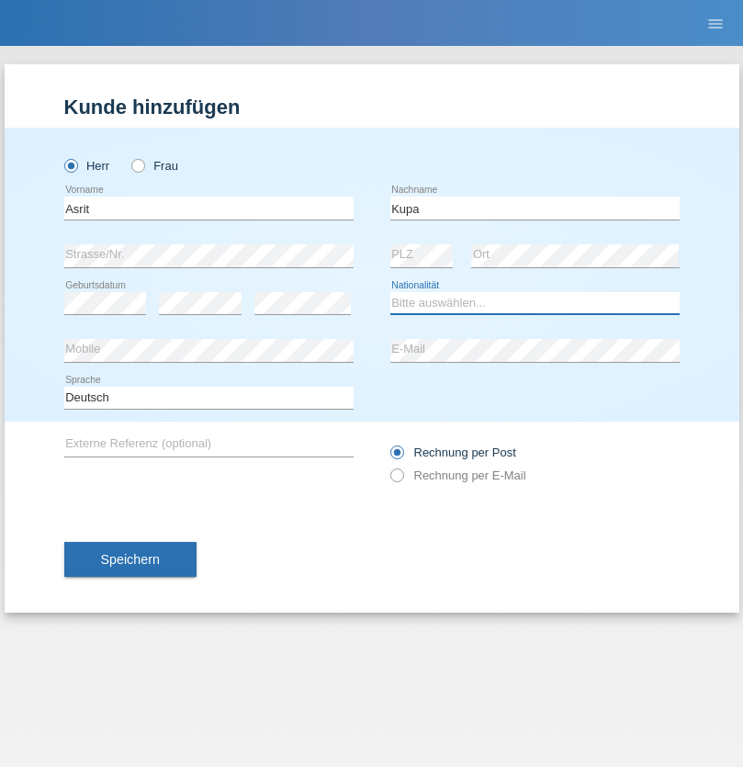
select select "MK"
select select "C"
select select "27"
select select "05"
radio input "true"
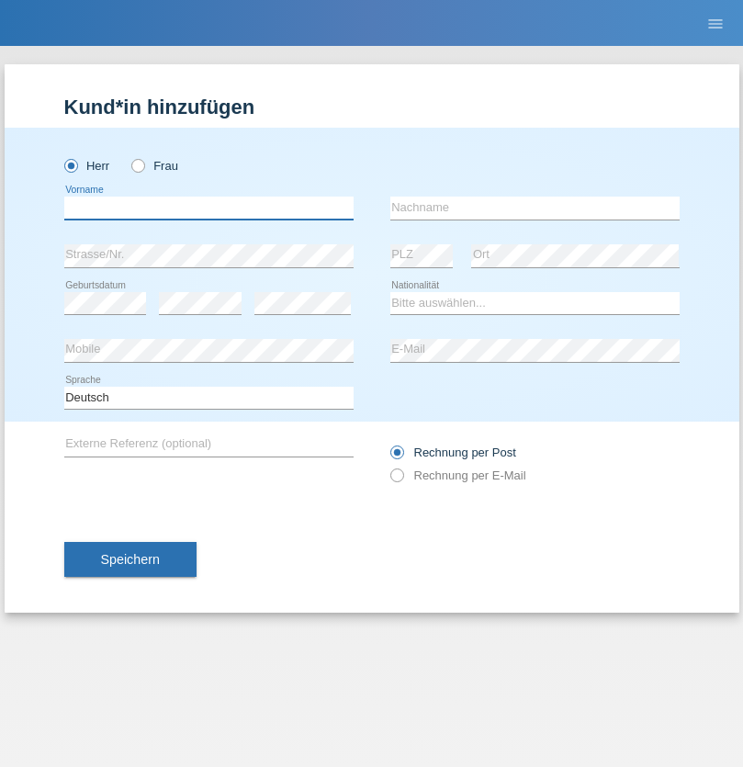
click at [209, 208] on input "text" at bounding box center [208, 208] width 289 height 23
type input "Ibrahim"
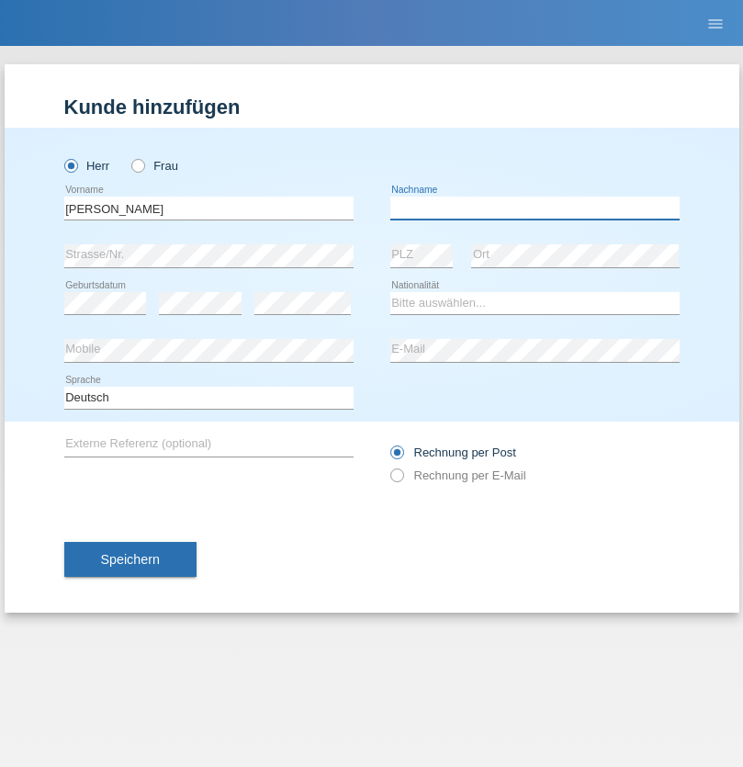
click at [535, 208] on input "text" at bounding box center [535, 208] width 289 height 23
type input "Abbas"
select select "SY"
select select "C"
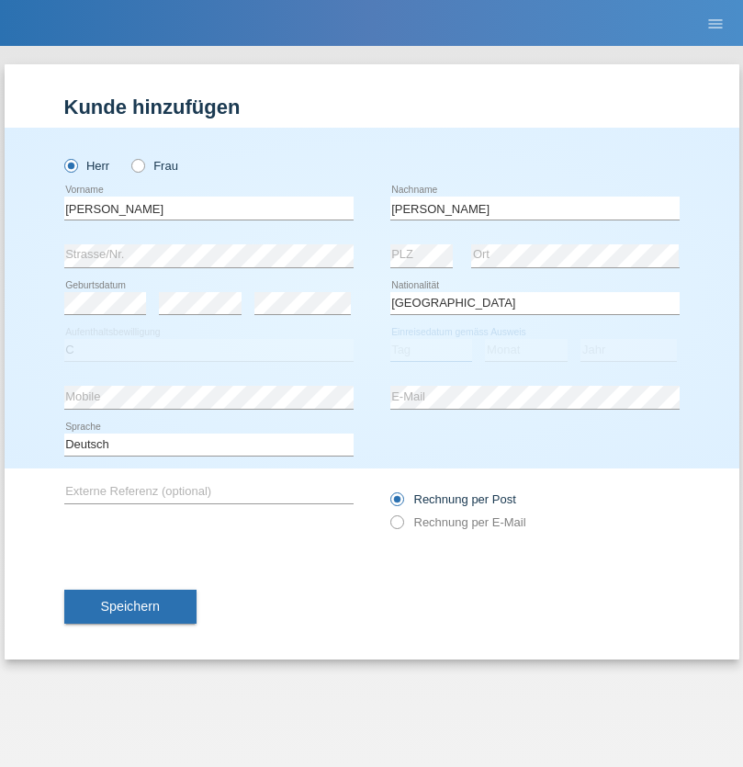
select select "15"
select select "09"
select select "2021"
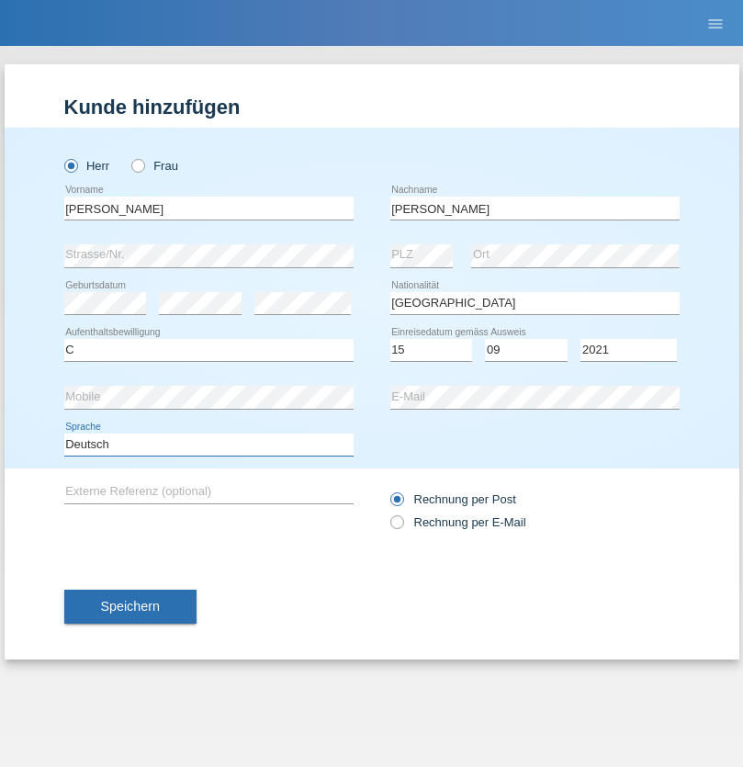
select select "en"
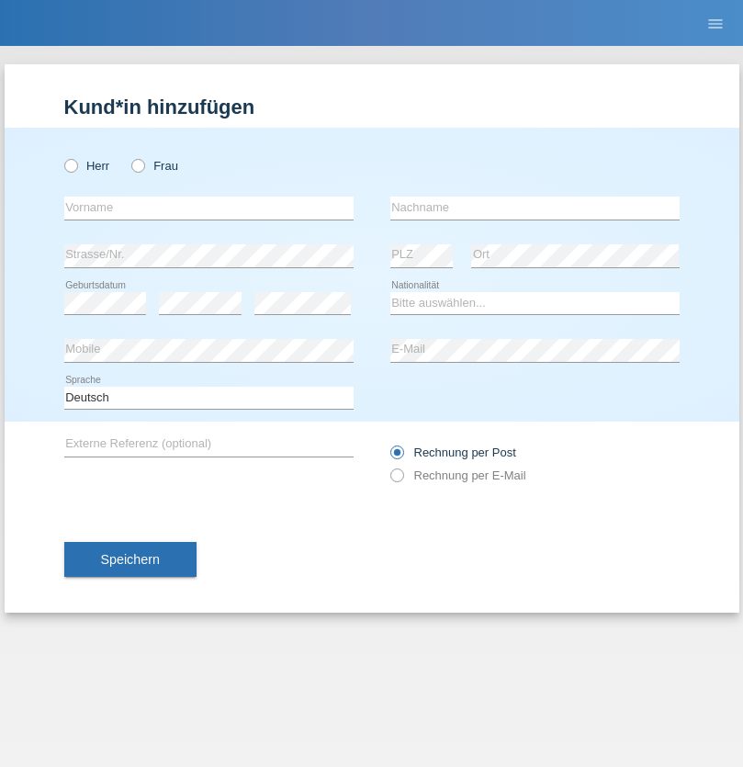
radio input "true"
select select "CH"
radio input "true"
click at [209, 208] on input "text" at bounding box center [208, 208] width 289 height 23
type input "[PERSON_NAME]"
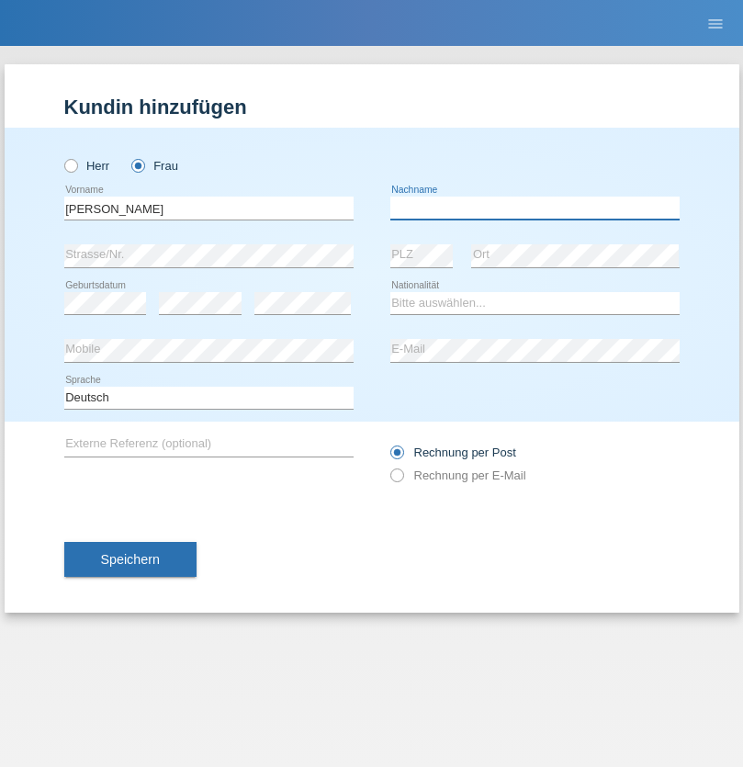
click at [535, 208] on input "text" at bounding box center [535, 208] width 289 height 23
type input "Bacic"
select select "CH"
